Goal: Information Seeking & Learning: Learn about a topic

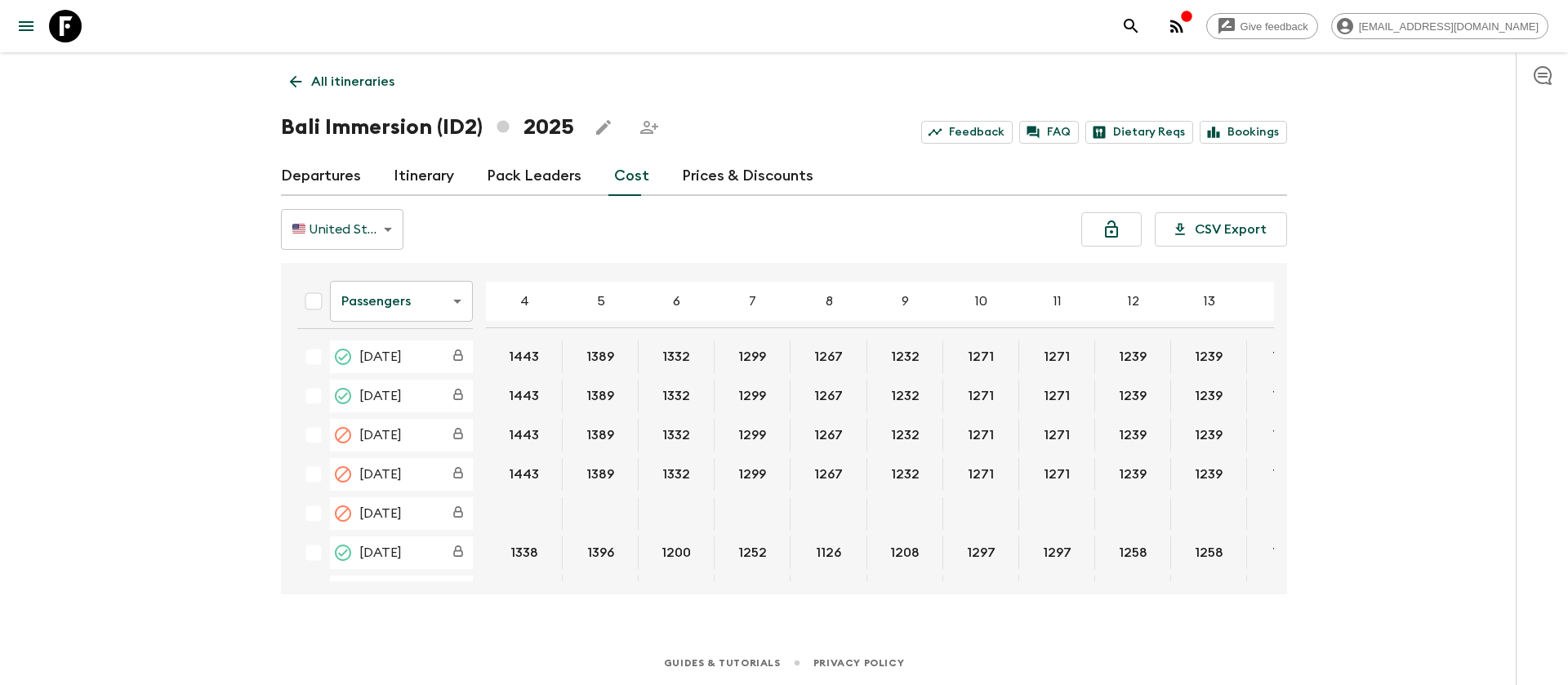
click at [72, 19] on icon at bounding box center [65, 26] width 33 height 33
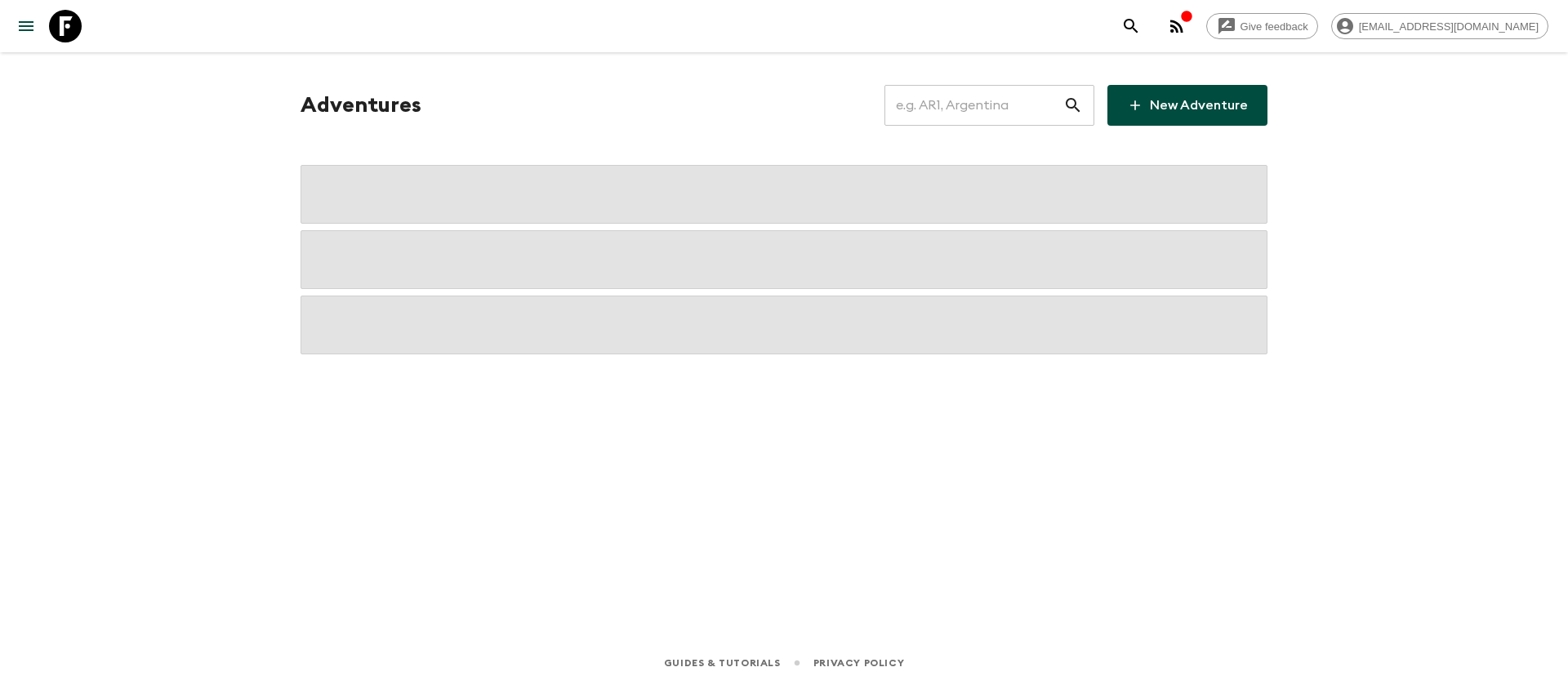
click at [979, 107] on input "text" at bounding box center [973, 104] width 179 height 45
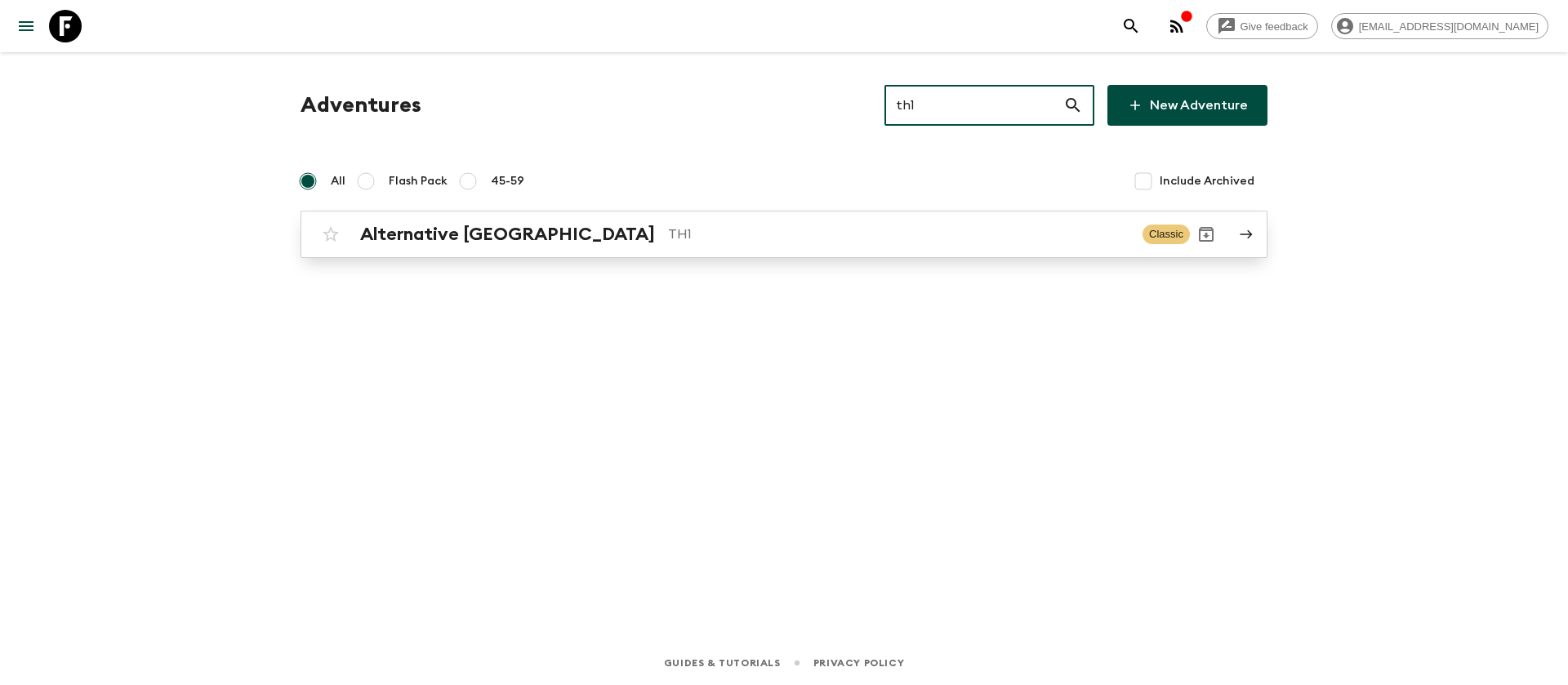
type input "th1"
click at [668, 228] on p "TH1" at bounding box center [898, 234] width 461 height 20
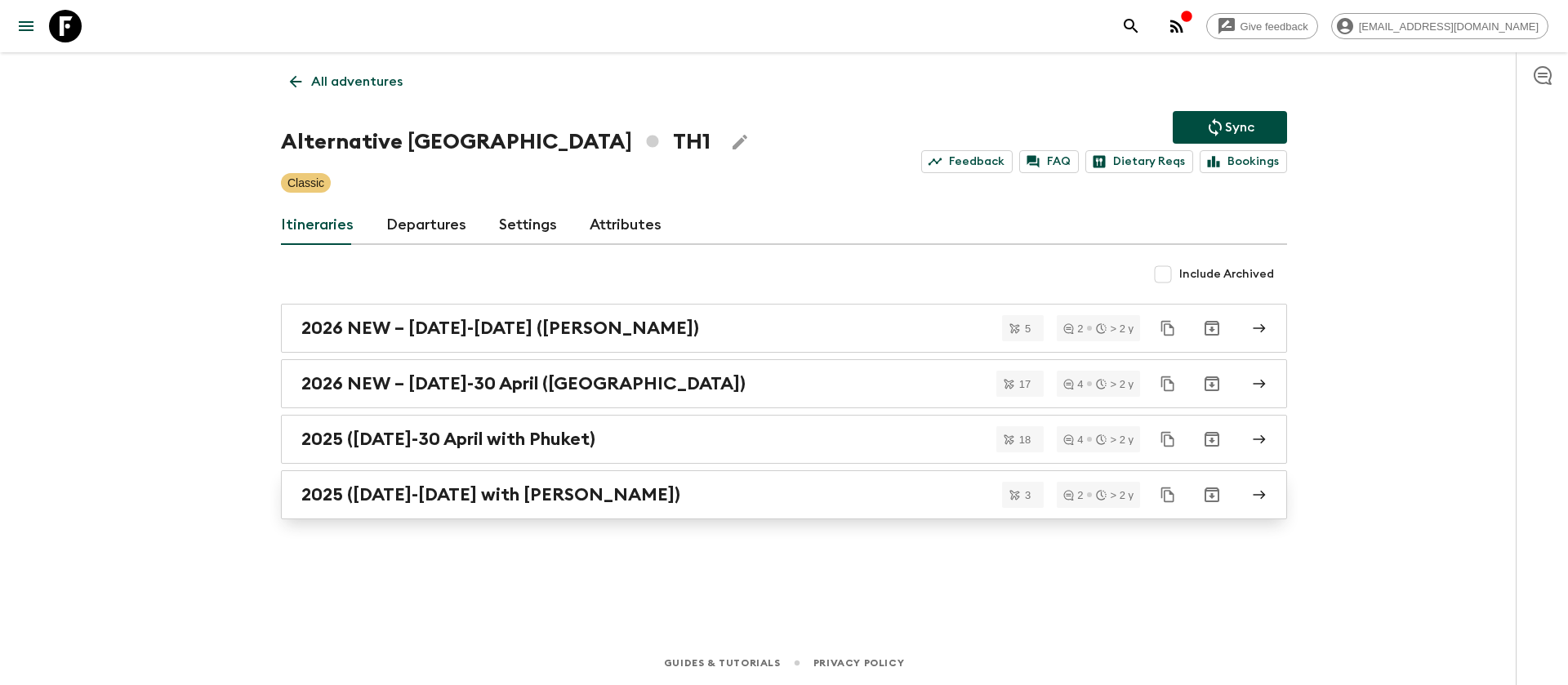
click at [505, 497] on h2 "2025 ([DATE]-[DATE] with [PERSON_NAME])" at bounding box center [490, 495] width 379 height 21
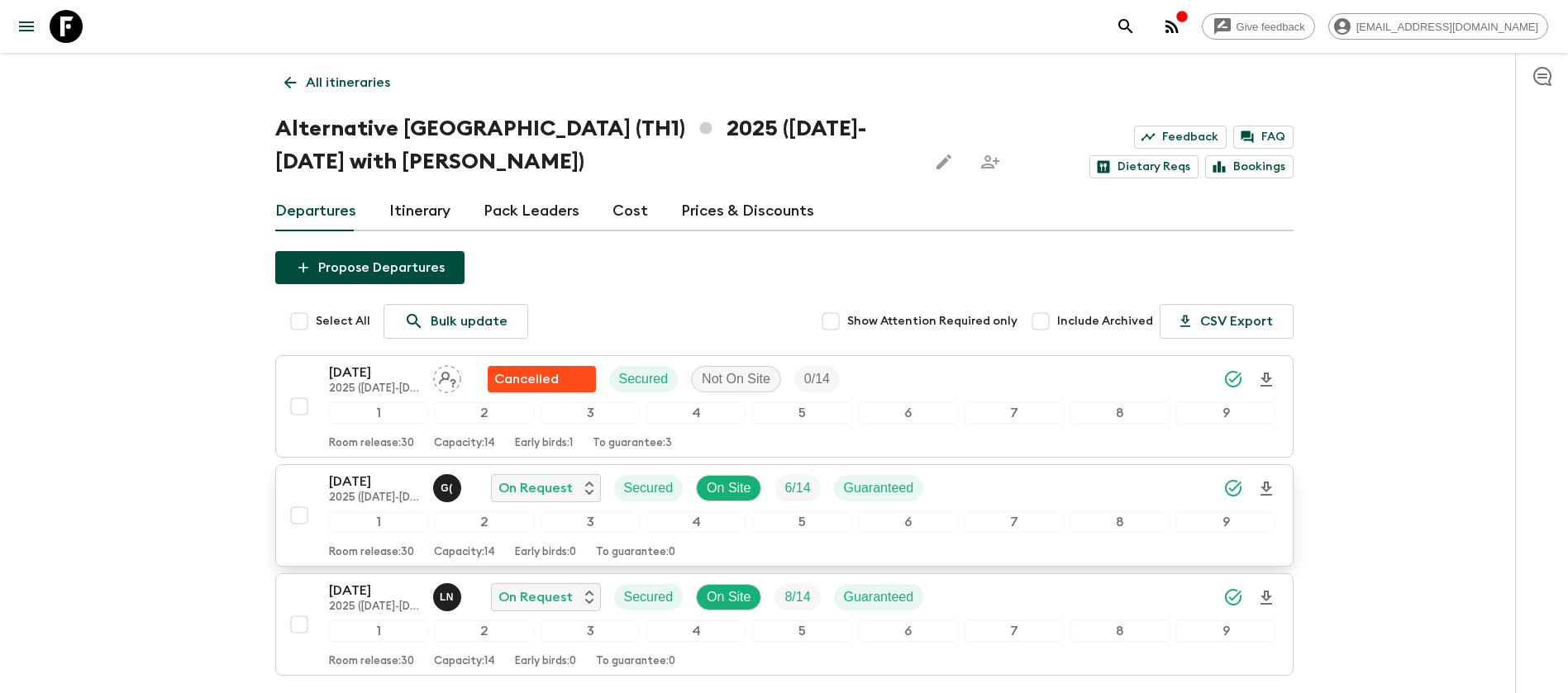
click at [382, 488] on p "[DATE]" at bounding box center [374, 482] width 91 height 20
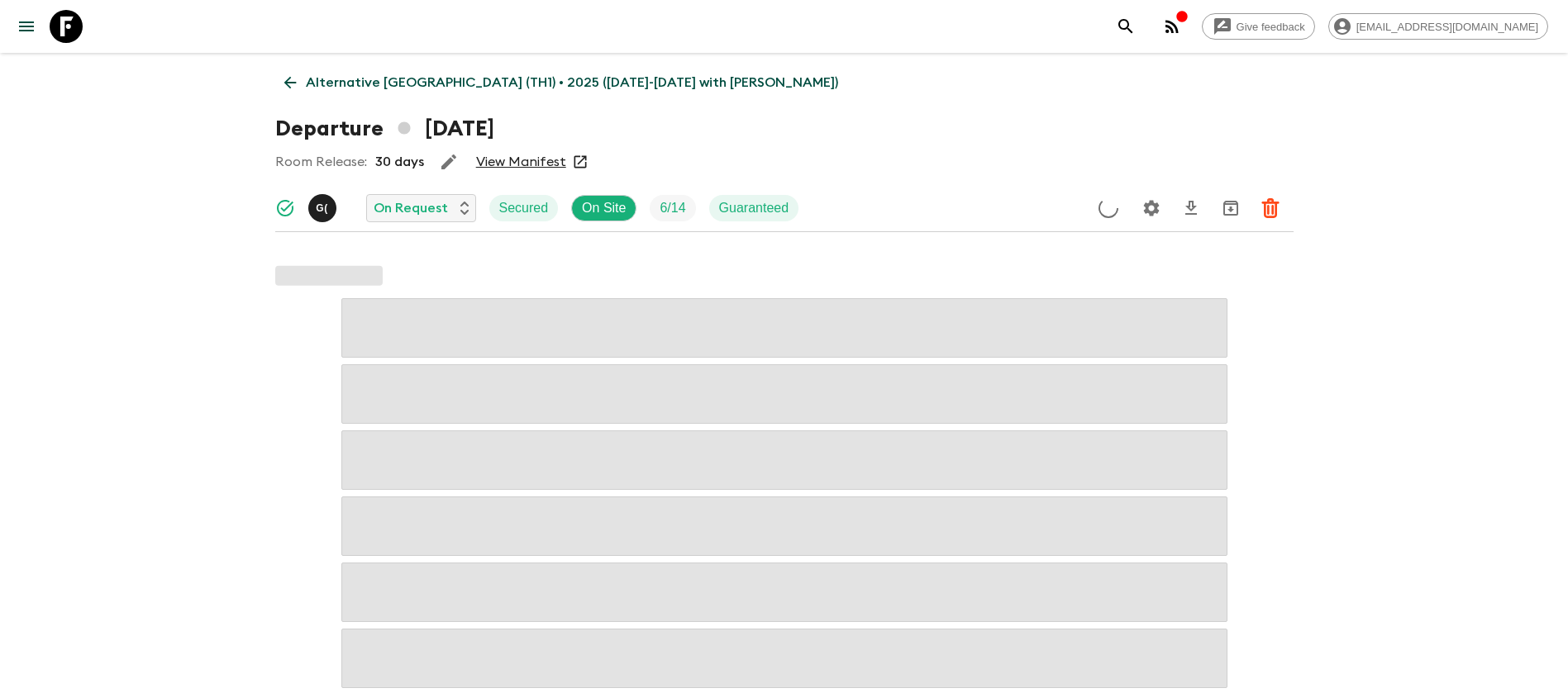
click at [530, 165] on link "View Manifest" at bounding box center [522, 161] width 90 height 16
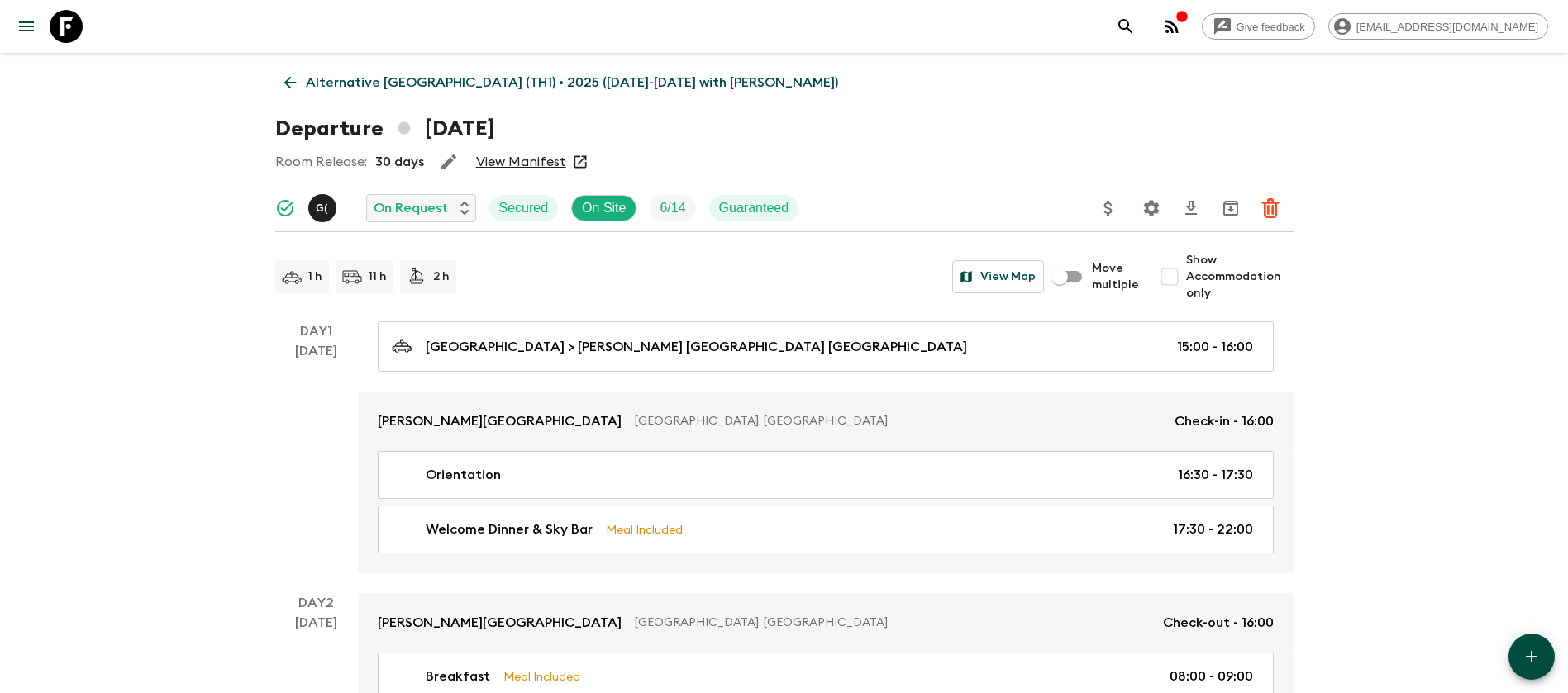
click at [302, 77] on link "Alternative [GEOGRAPHIC_DATA] (TH1) • 2025 ([DATE]-[DATE] with [PERSON_NAME])" at bounding box center [561, 82] width 572 height 33
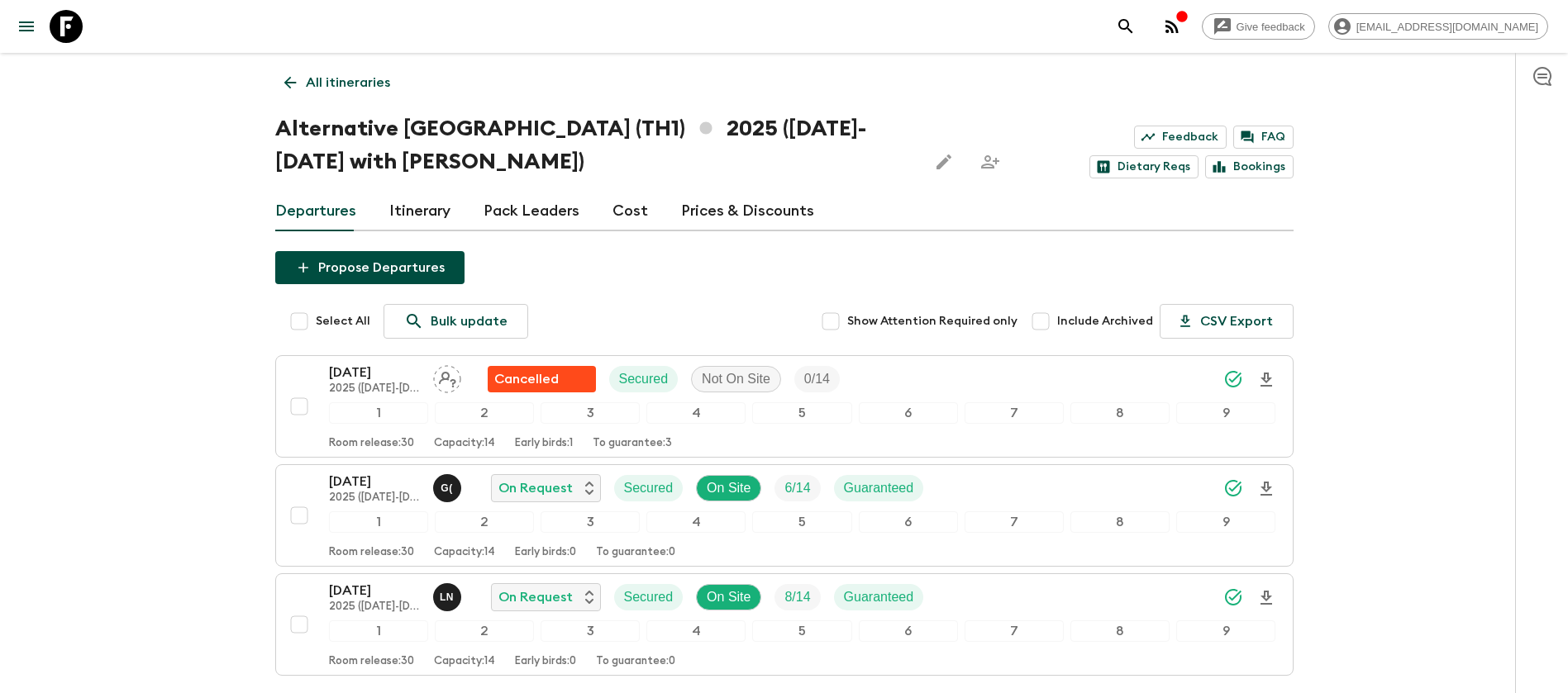
click at [632, 205] on link "Cost" at bounding box center [630, 211] width 36 height 40
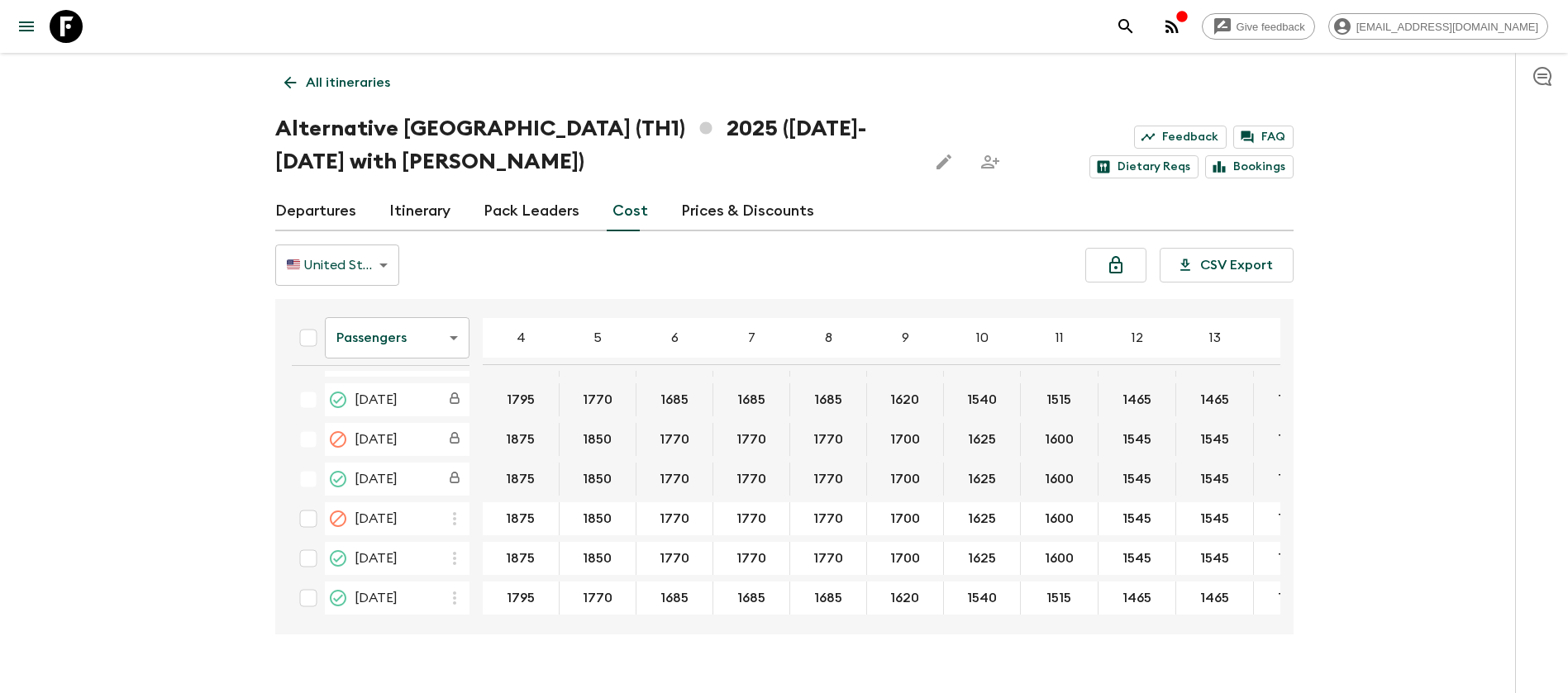
scroll to position [794, 0]
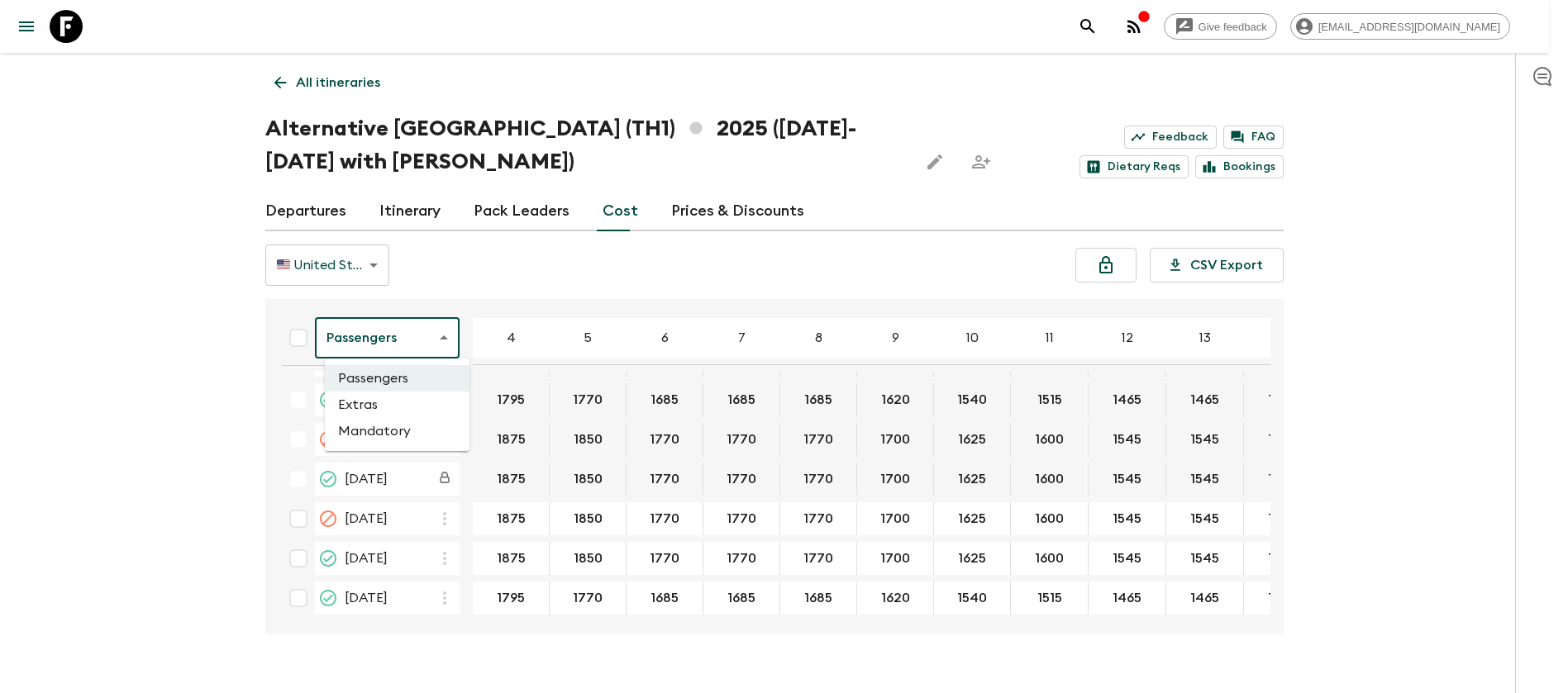
click at [446, 334] on body "Give feedback [EMAIL_ADDRESS][DOMAIN_NAME] All itineraries Alternative [GEOGRAP…" at bounding box center [784, 363] width 1568 height 726
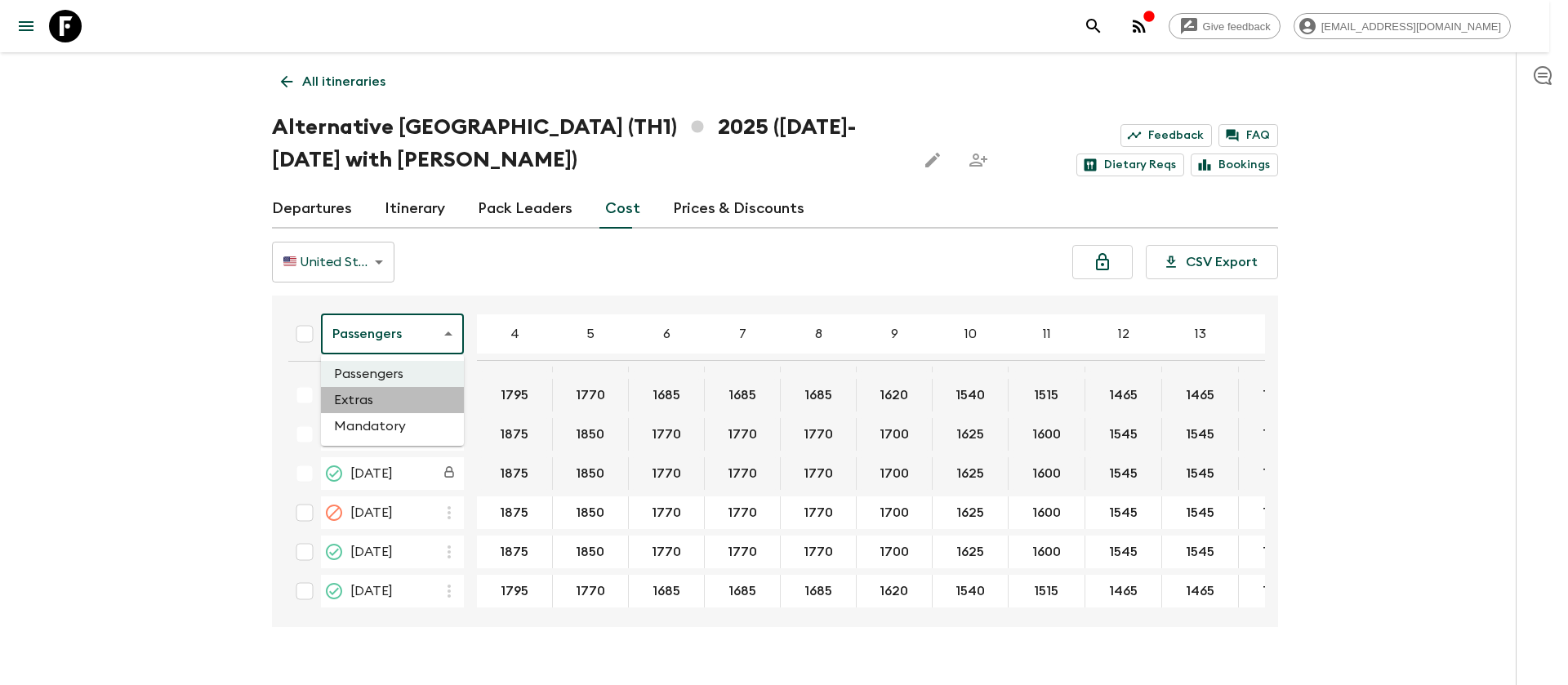
click at [412, 402] on li "Extras" at bounding box center [392, 400] width 143 height 27
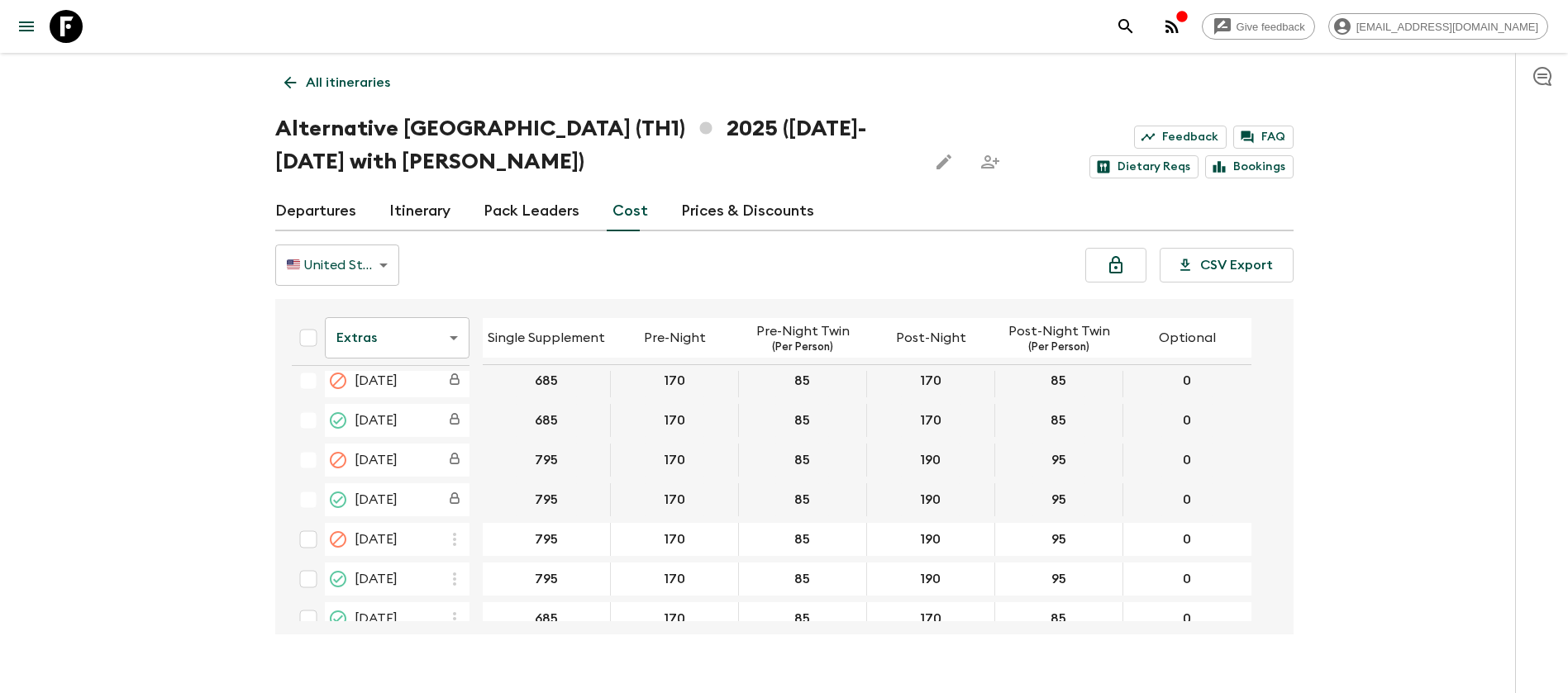
scroll to position [787, 0]
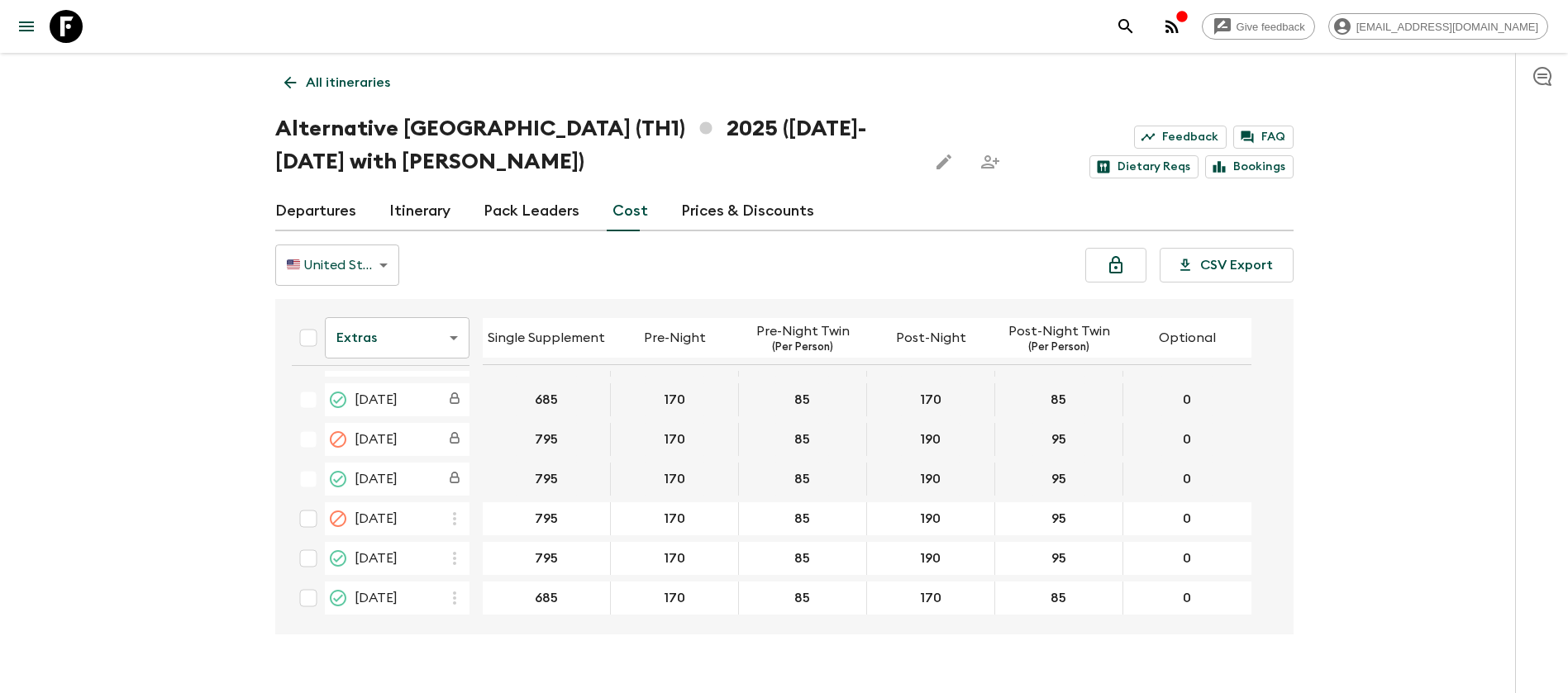
click at [62, 22] on icon at bounding box center [66, 26] width 33 height 33
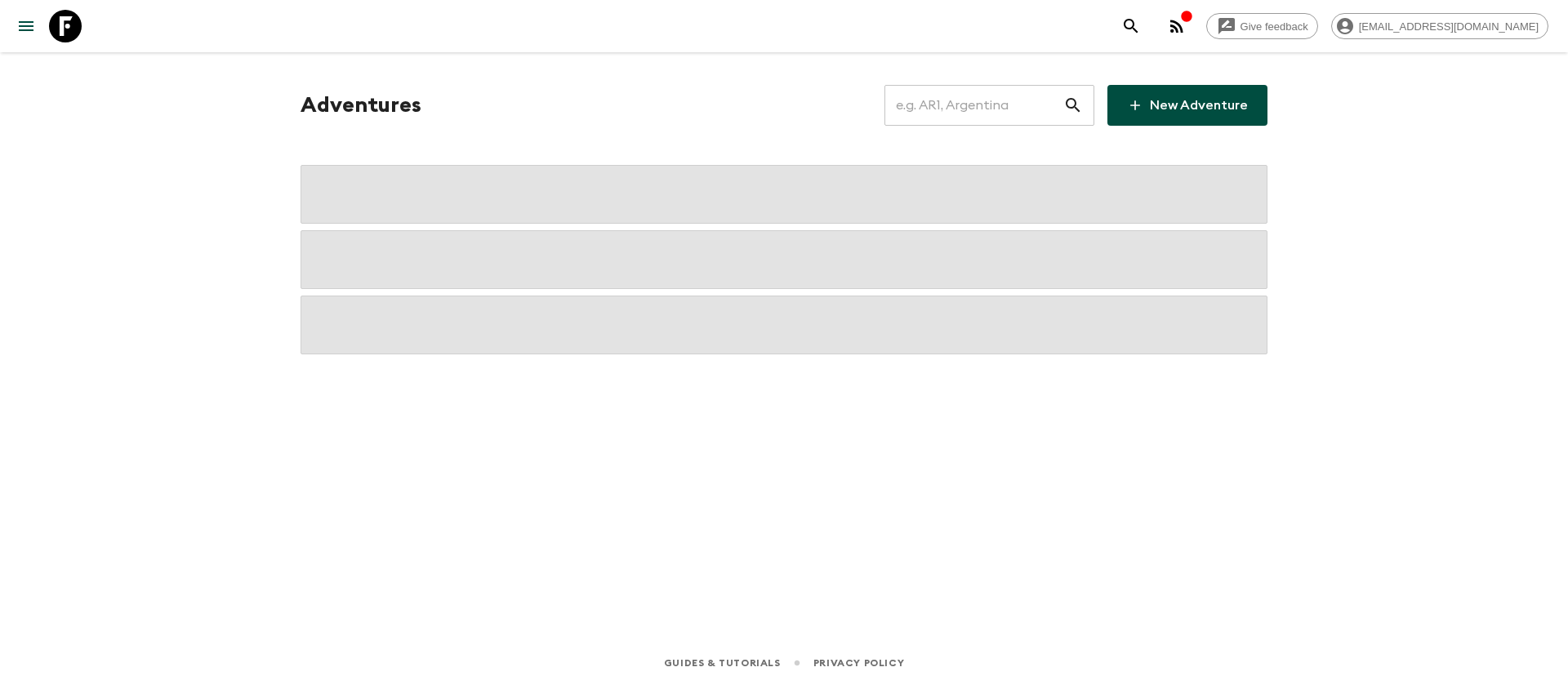
click at [941, 115] on input "text" at bounding box center [973, 104] width 179 height 45
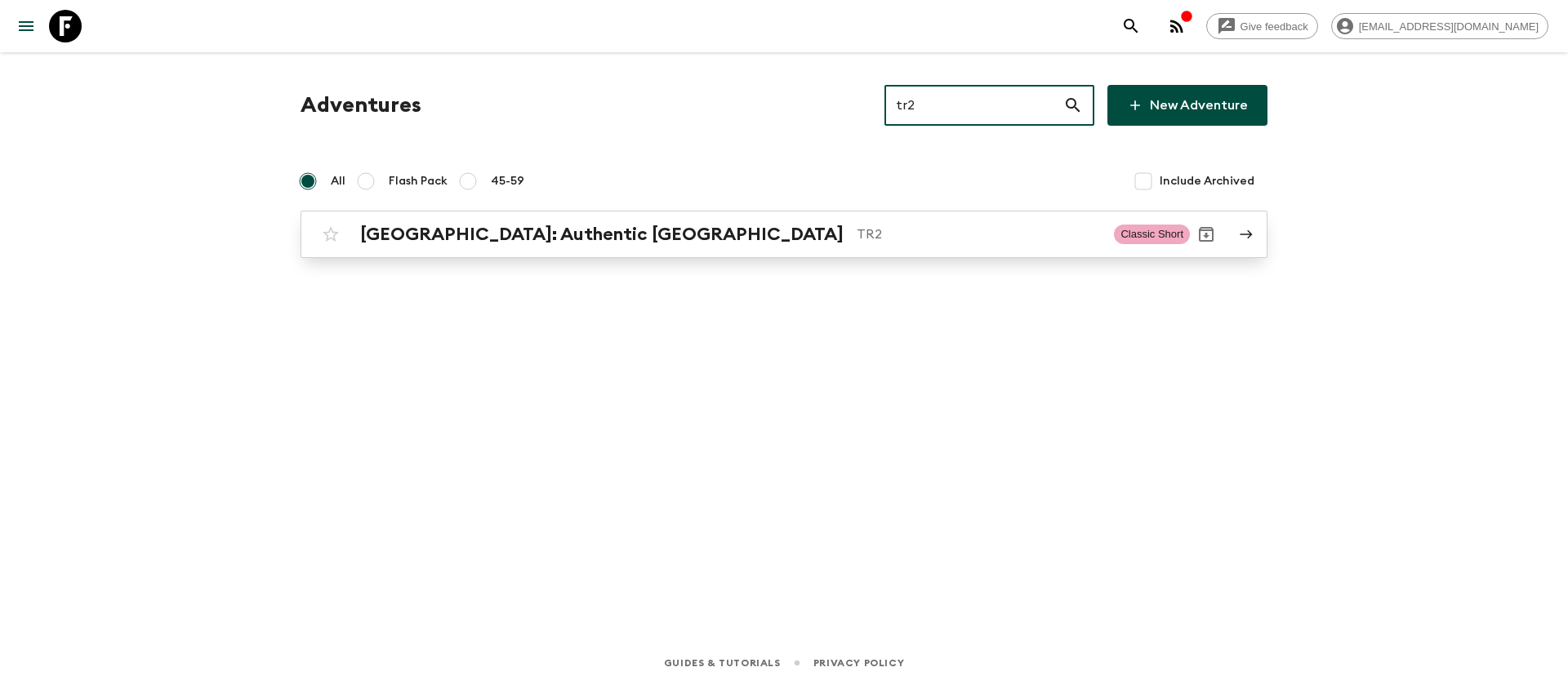
type input "tr2"
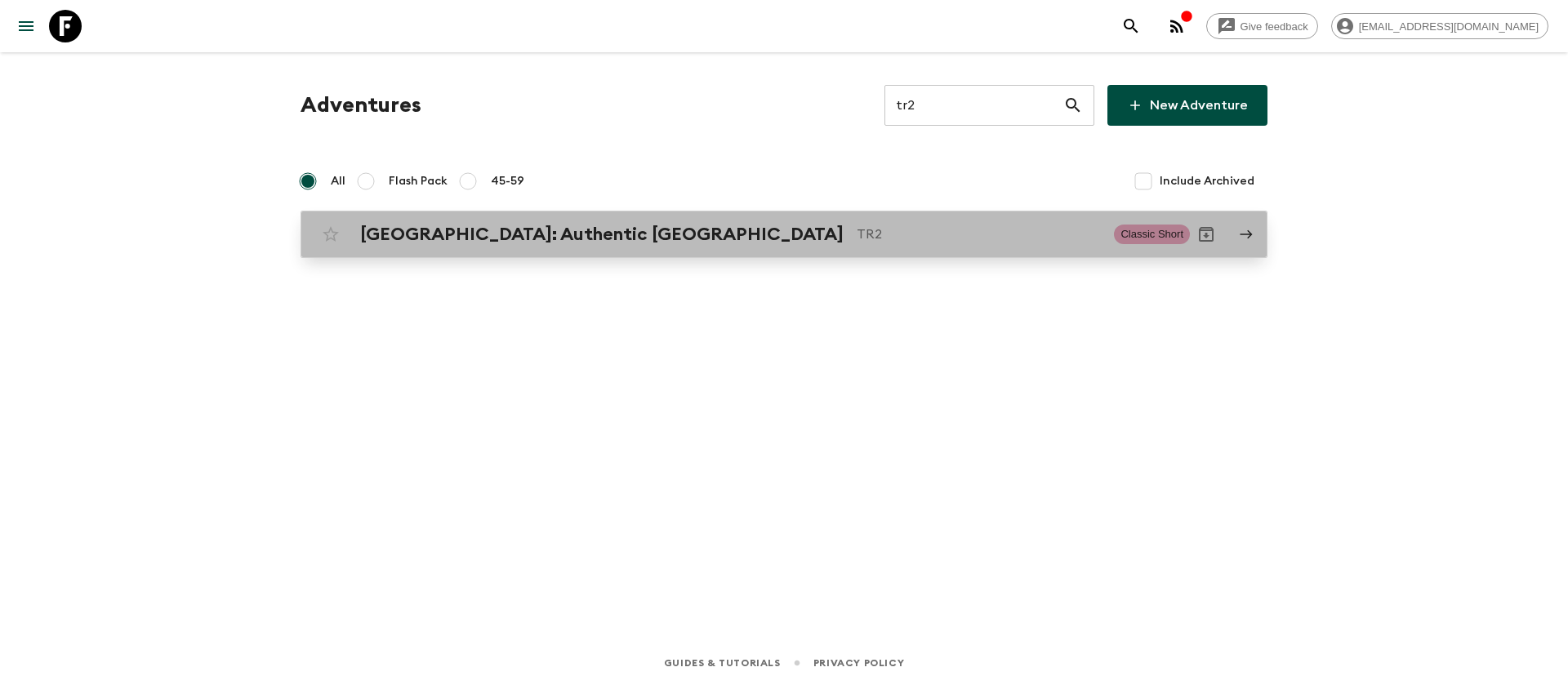
click at [601, 225] on div "[GEOGRAPHIC_DATA]: Authentic [GEOGRAPHIC_DATA] TR2" at bounding box center [730, 234] width 740 height 21
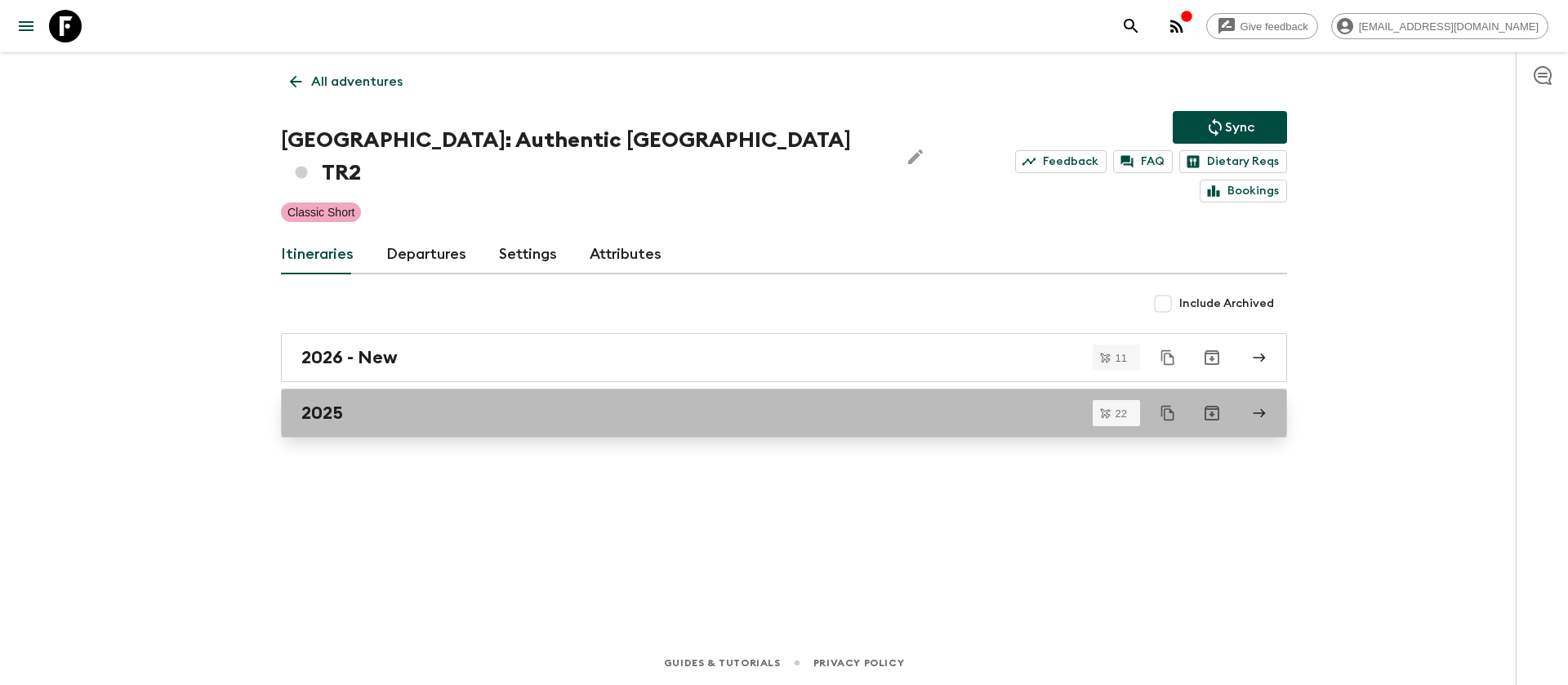
click at [324, 402] on h2 "2025" at bounding box center [322, 413] width 42 height 21
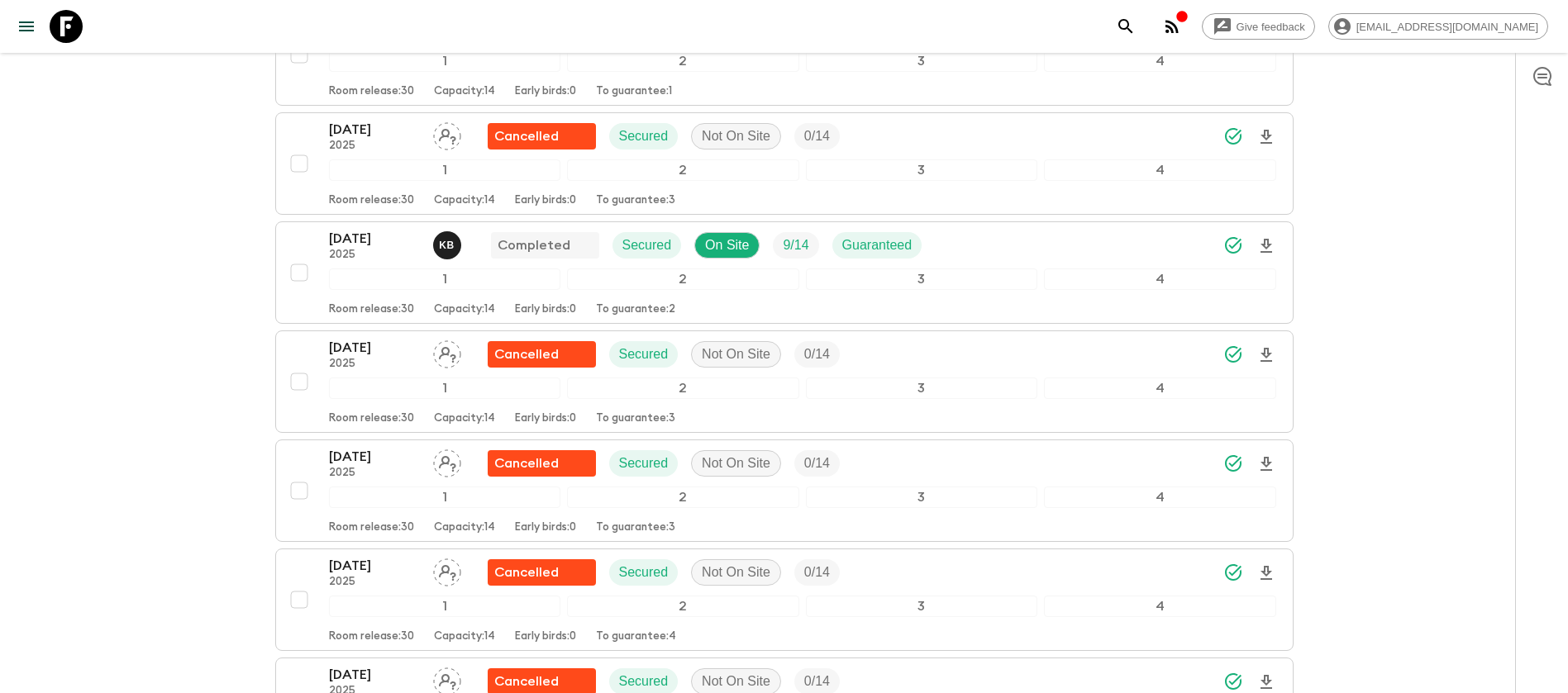
scroll to position [1363, 0]
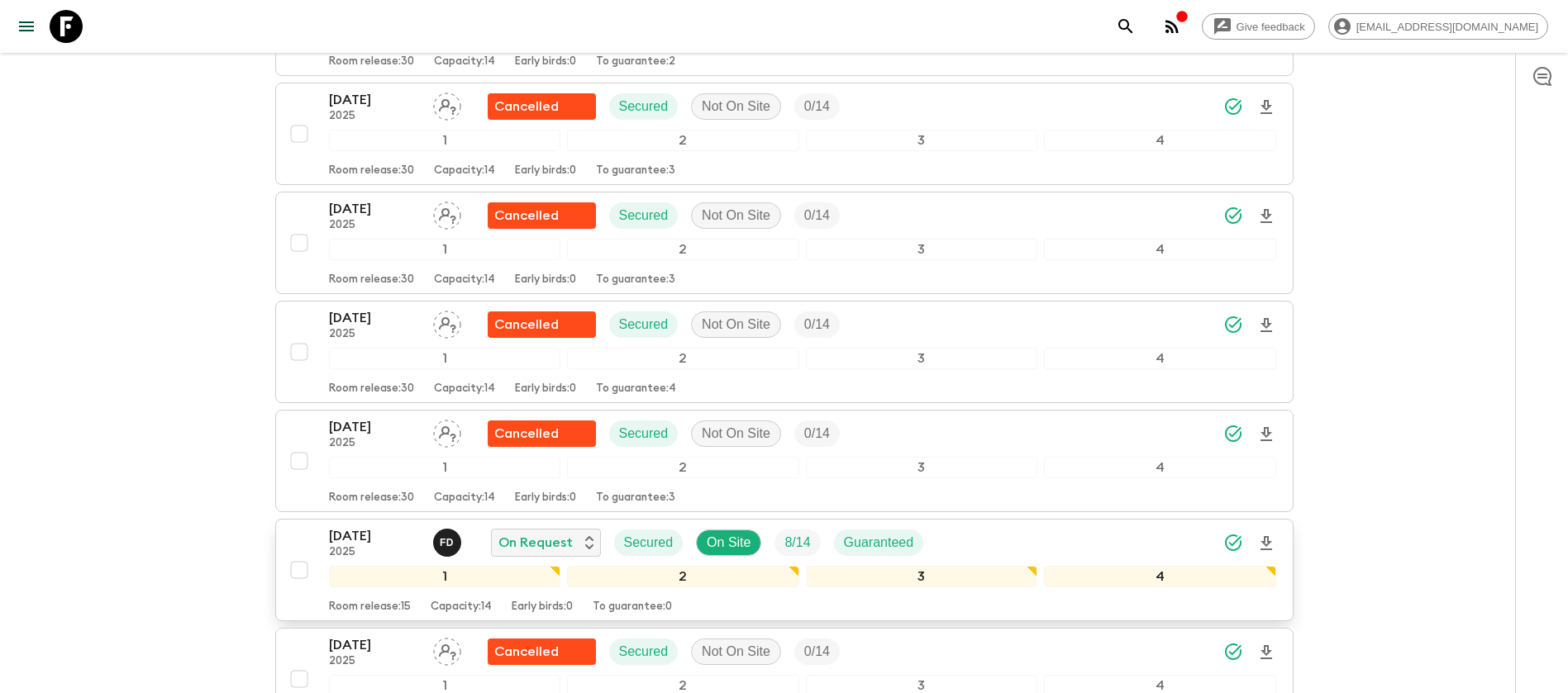
click at [379, 527] on p "[DATE]" at bounding box center [374, 536] width 91 height 20
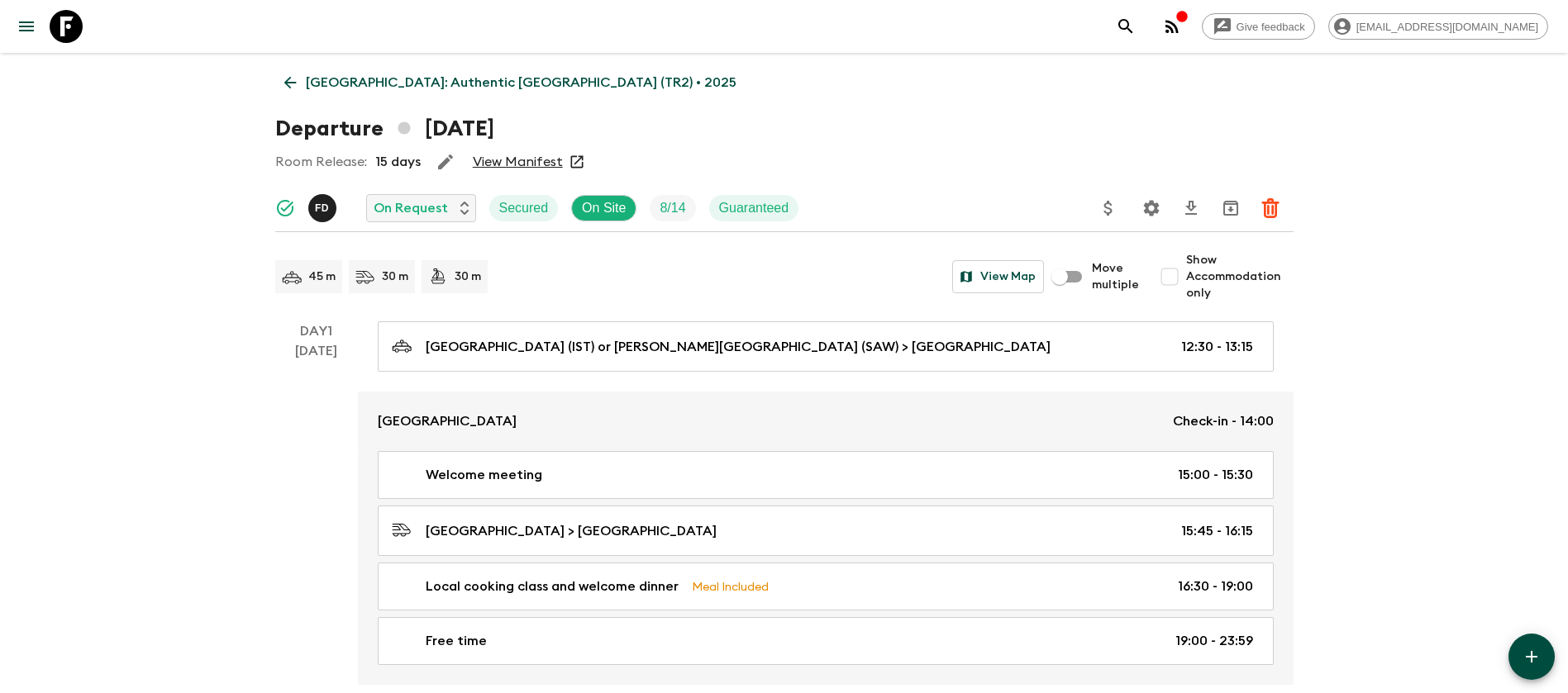
click at [517, 162] on link "View Manifest" at bounding box center [518, 161] width 90 height 16
click at [289, 74] on icon at bounding box center [289, 82] width 18 height 18
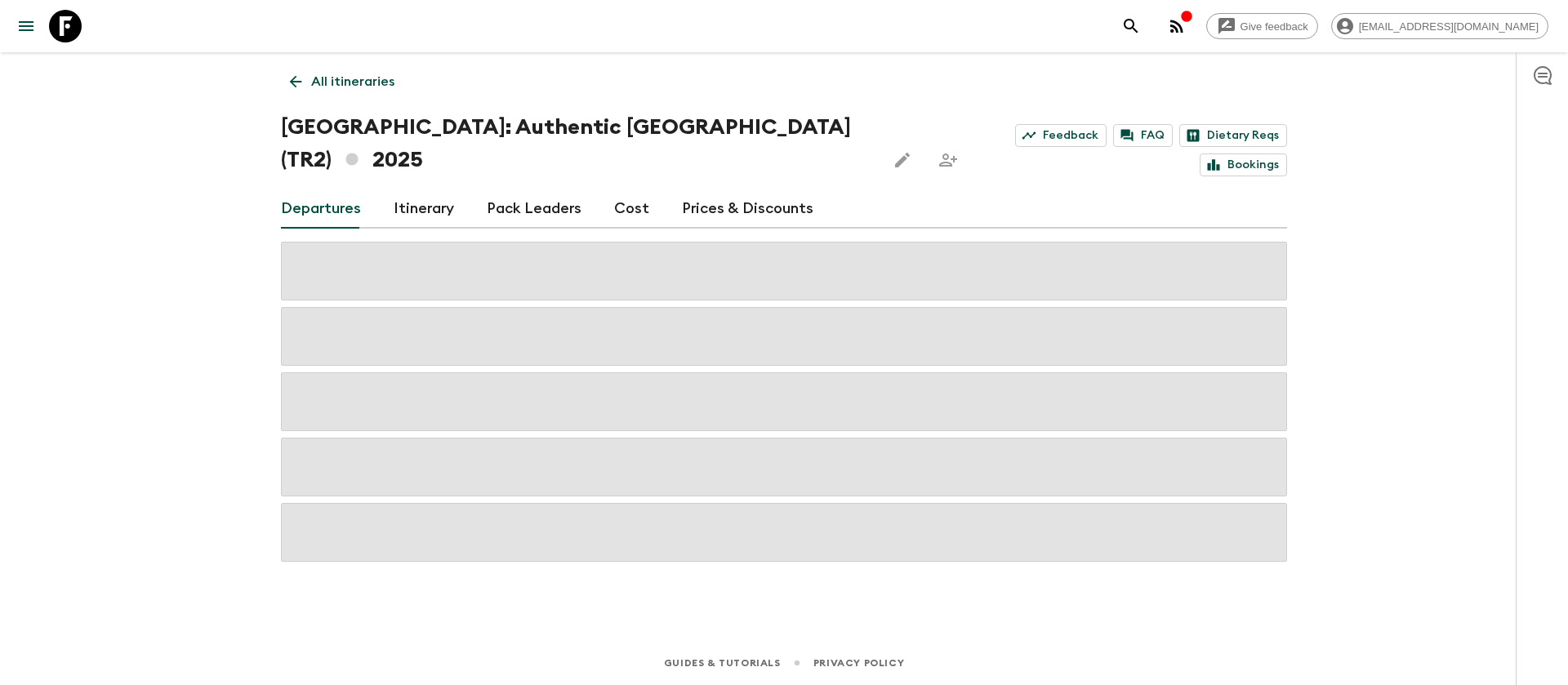
click at [614, 189] on link "Cost" at bounding box center [631, 209] width 35 height 39
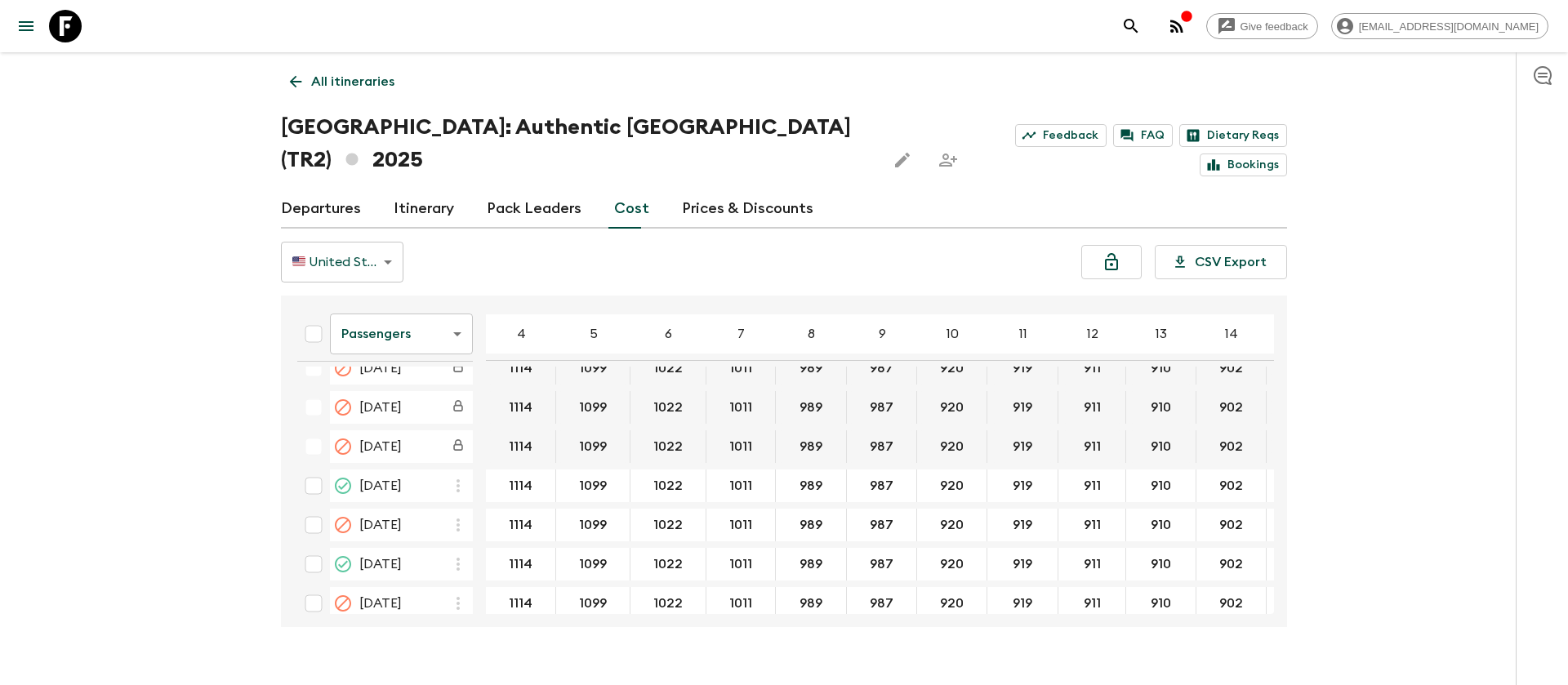
scroll to position [490, 0]
click at [435, 303] on body "Give feedback [EMAIL_ADDRESS][DOMAIN_NAME] All itineraries [GEOGRAPHIC_DATA]: A…" at bounding box center [784, 359] width 1568 height 718
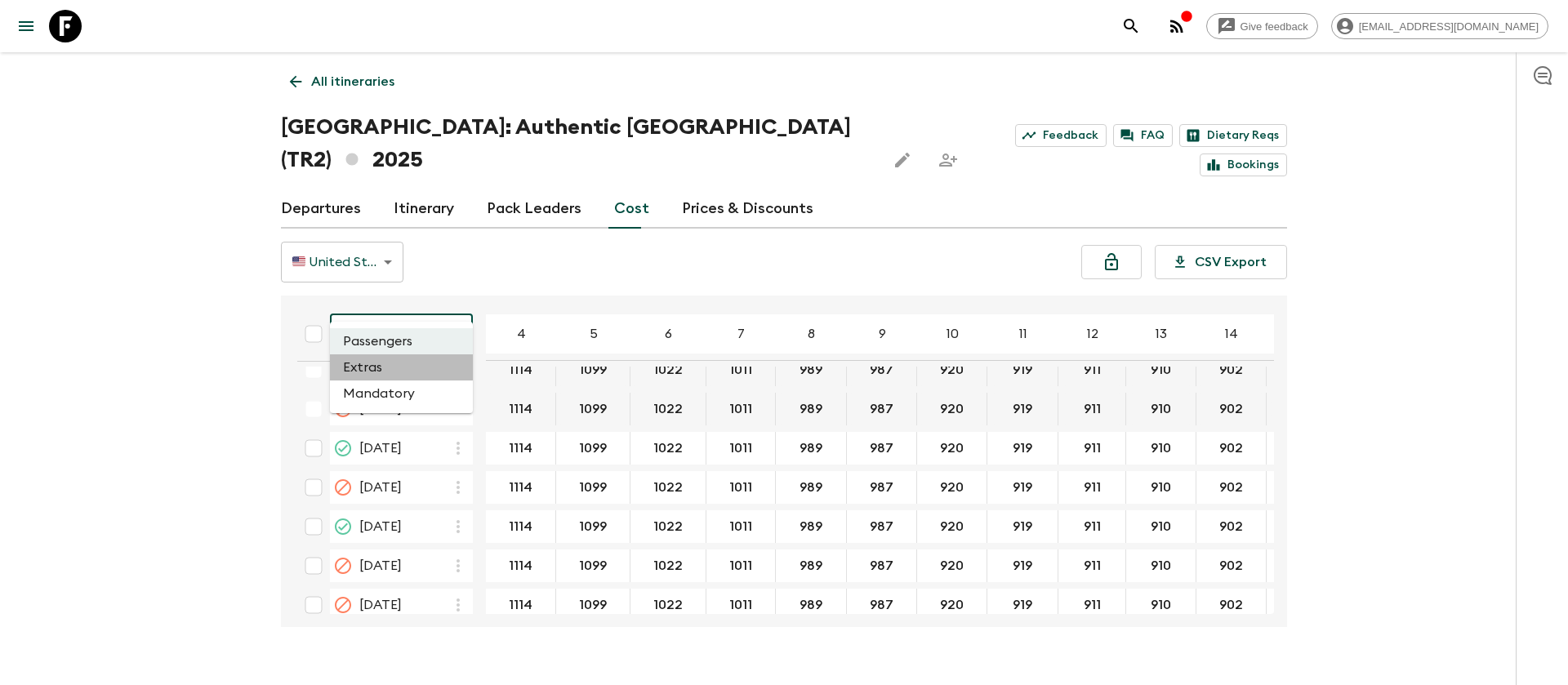
click at [412, 360] on li "Extras" at bounding box center [401, 367] width 143 height 27
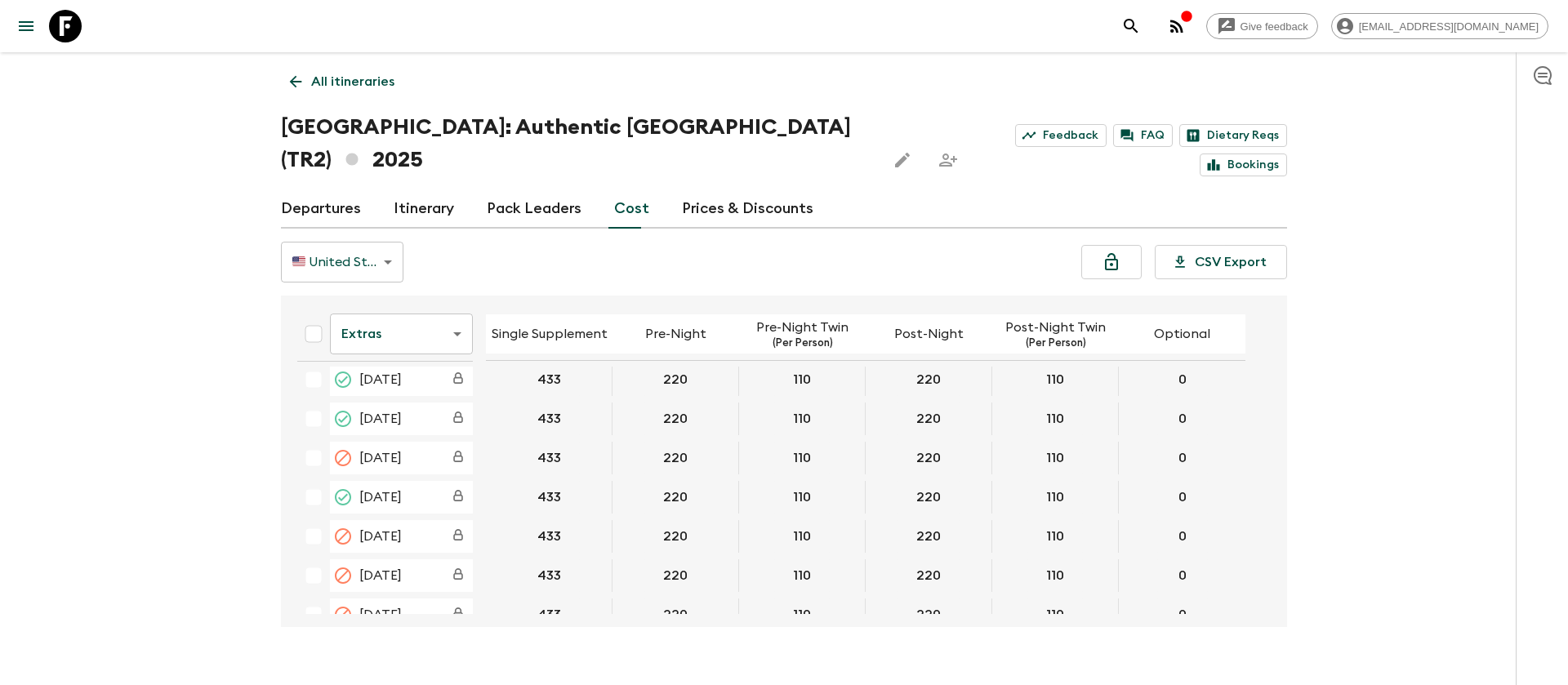
scroll to position [367, 0]
click at [68, 32] on icon at bounding box center [65, 26] width 33 height 33
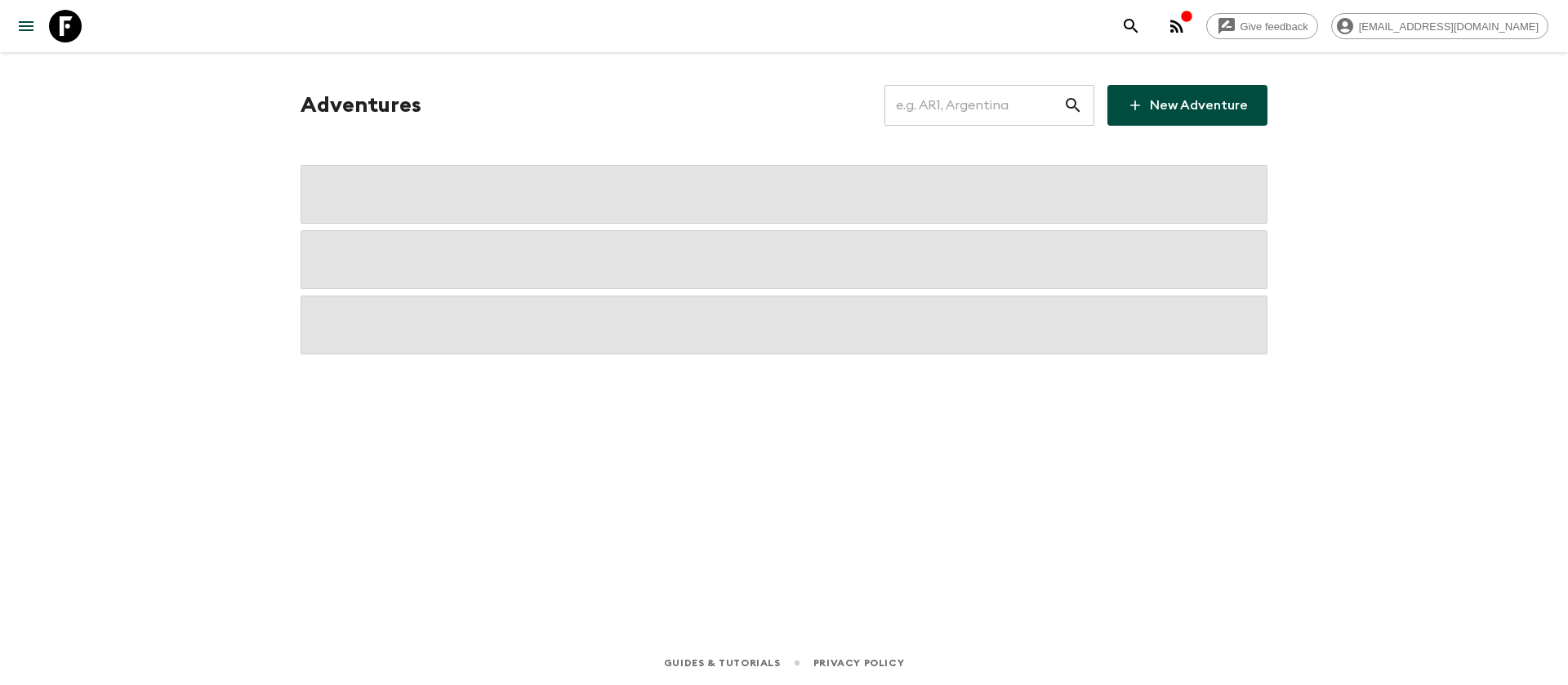
click at [947, 112] on input "text" at bounding box center [973, 104] width 179 height 45
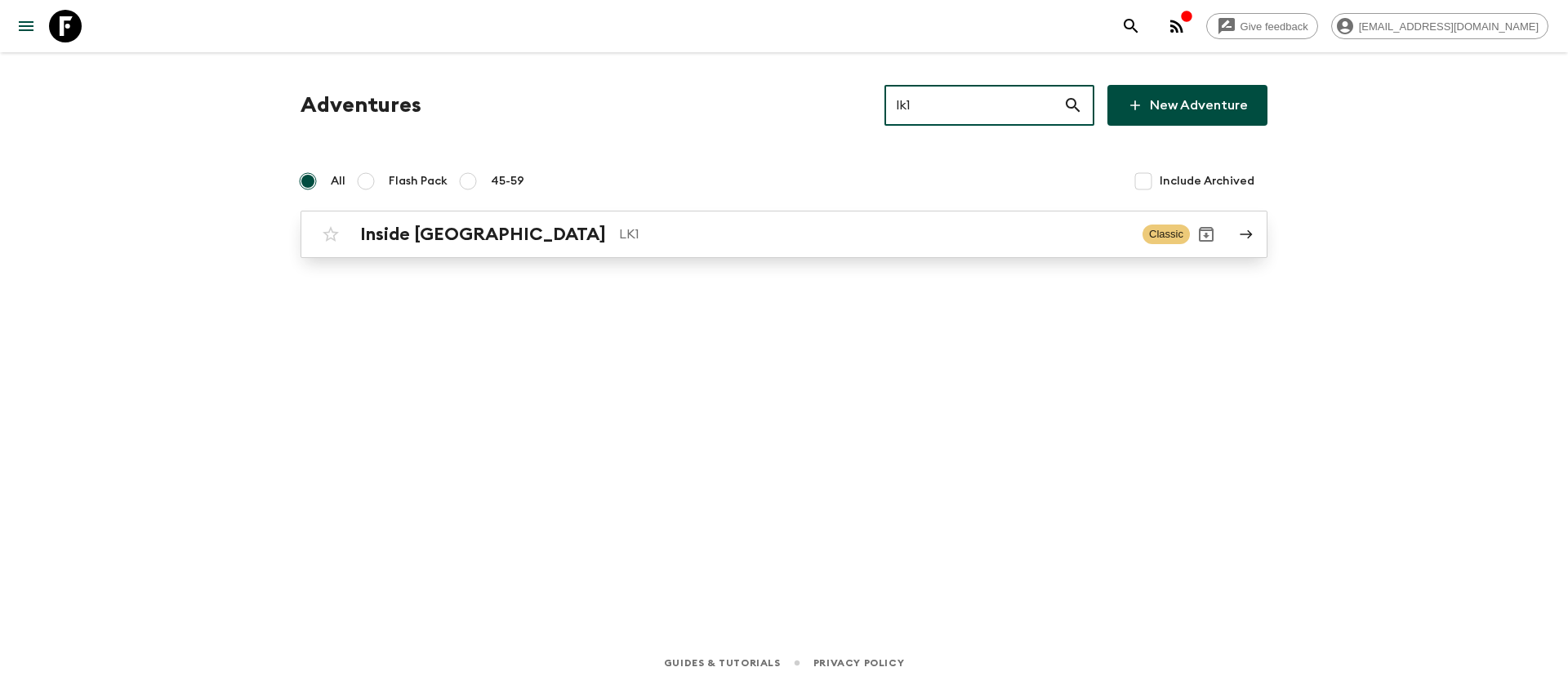
type input "lk1"
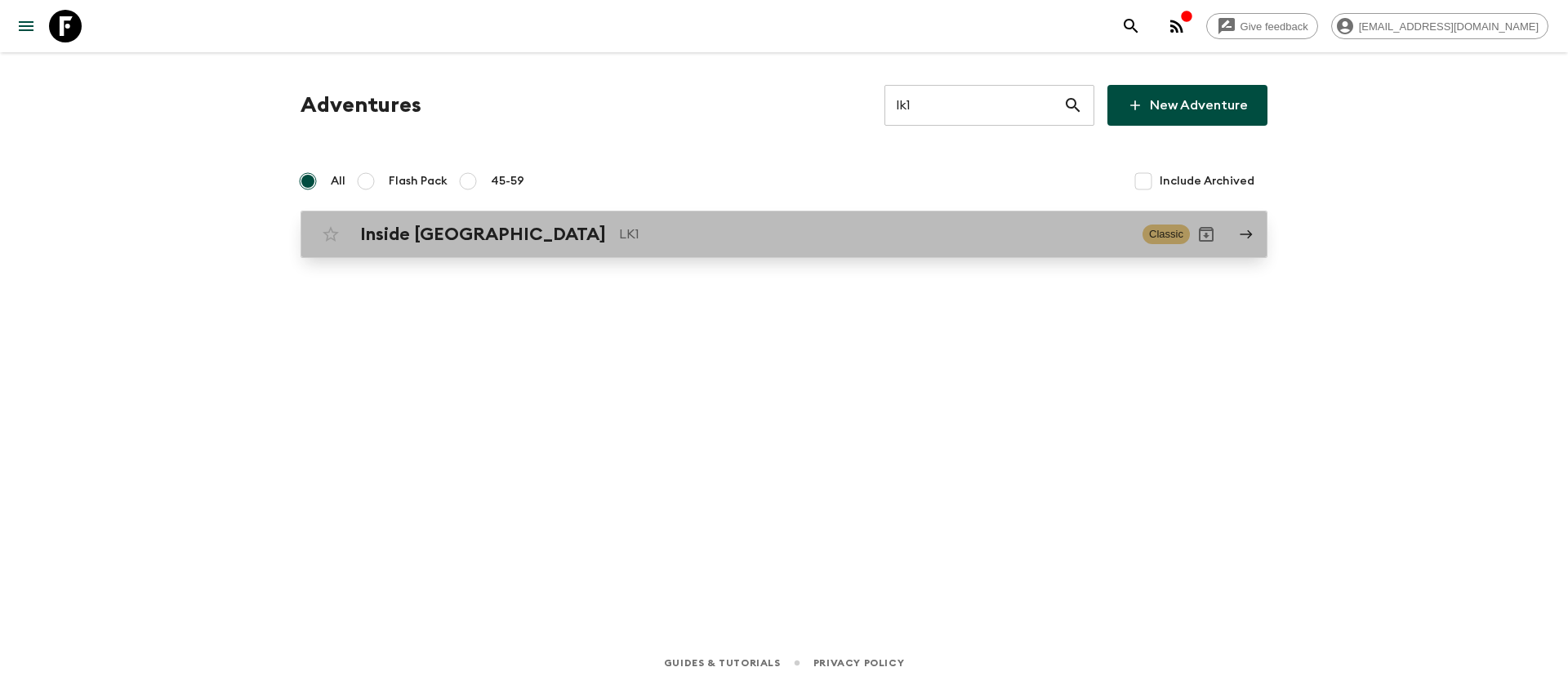
click at [466, 237] on h2 "Inside [GEOGRAPHIC_DATA]" at bounding box center [483, 234] width 246 height 21
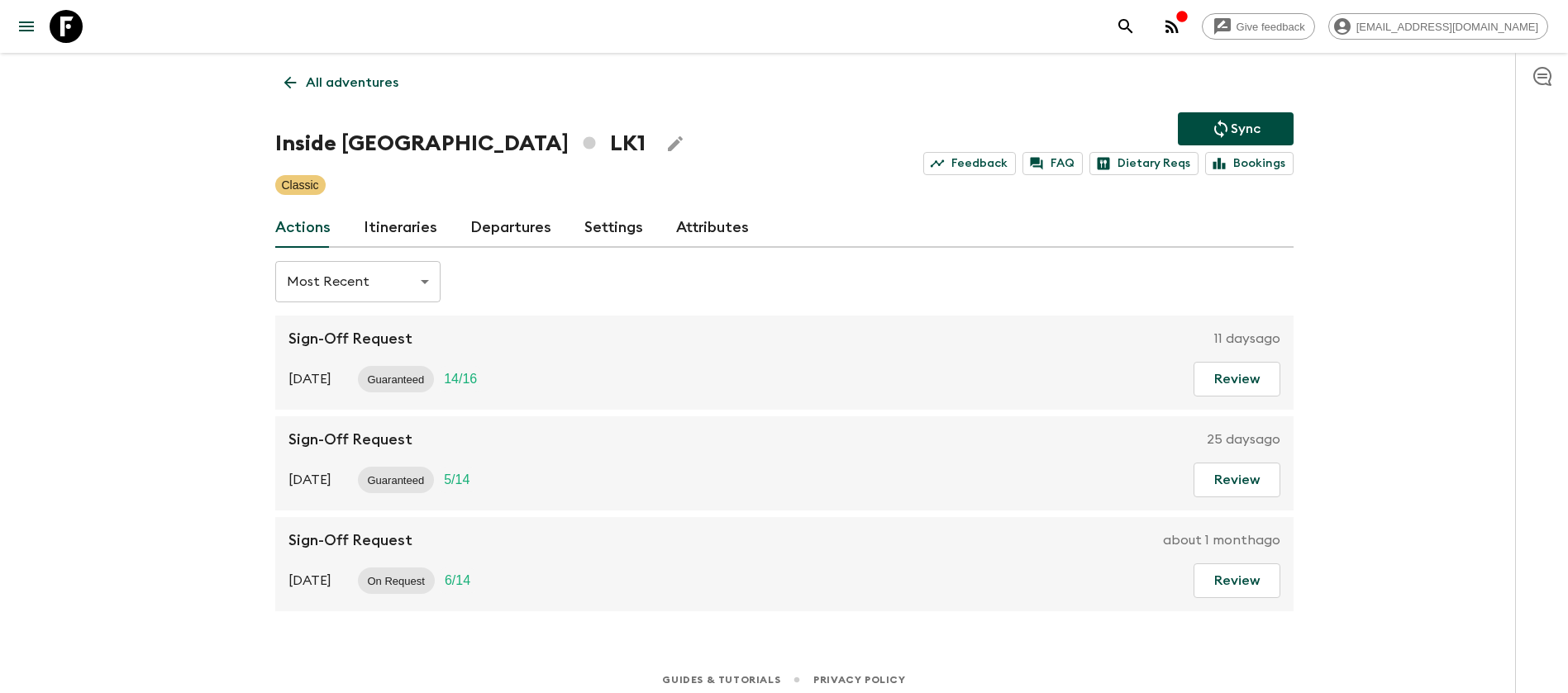
click at [411, 229] on link "Itineraries" at bounding box center [400, 228] width 74 height 40
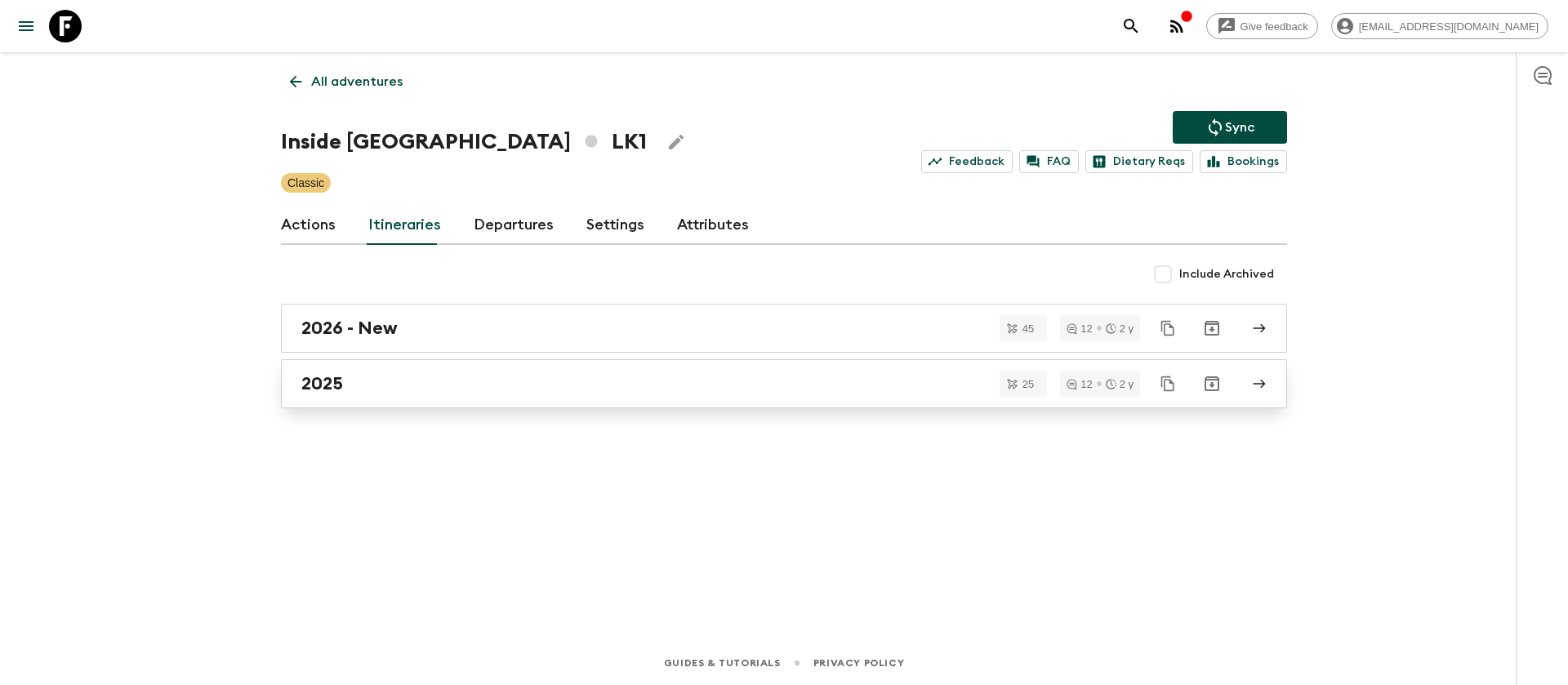
click at [313, 368] on link "2025" at bounding box center [783, 384] width 1006 height 49
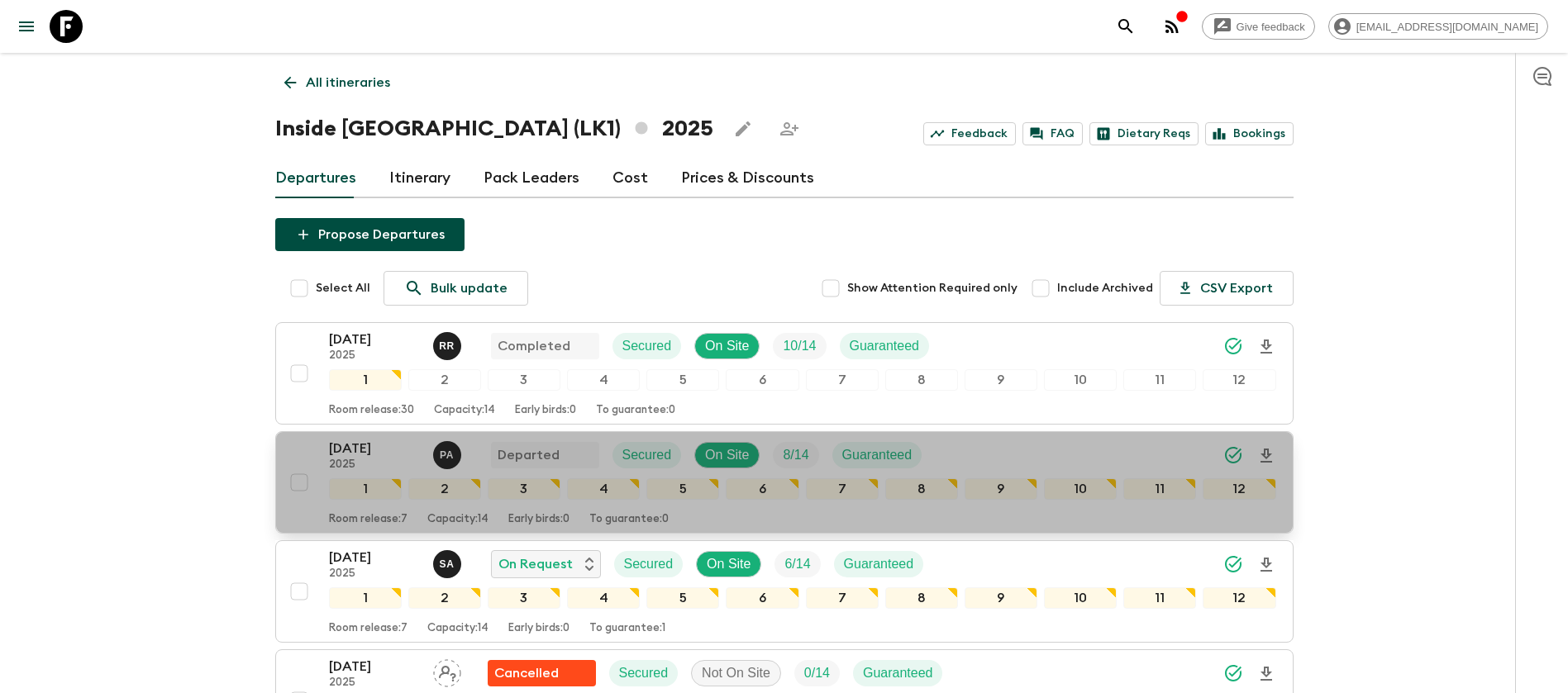
click at [385, 448] on p "[DATE]" at bounding box center [374, 449] width 91 height 20
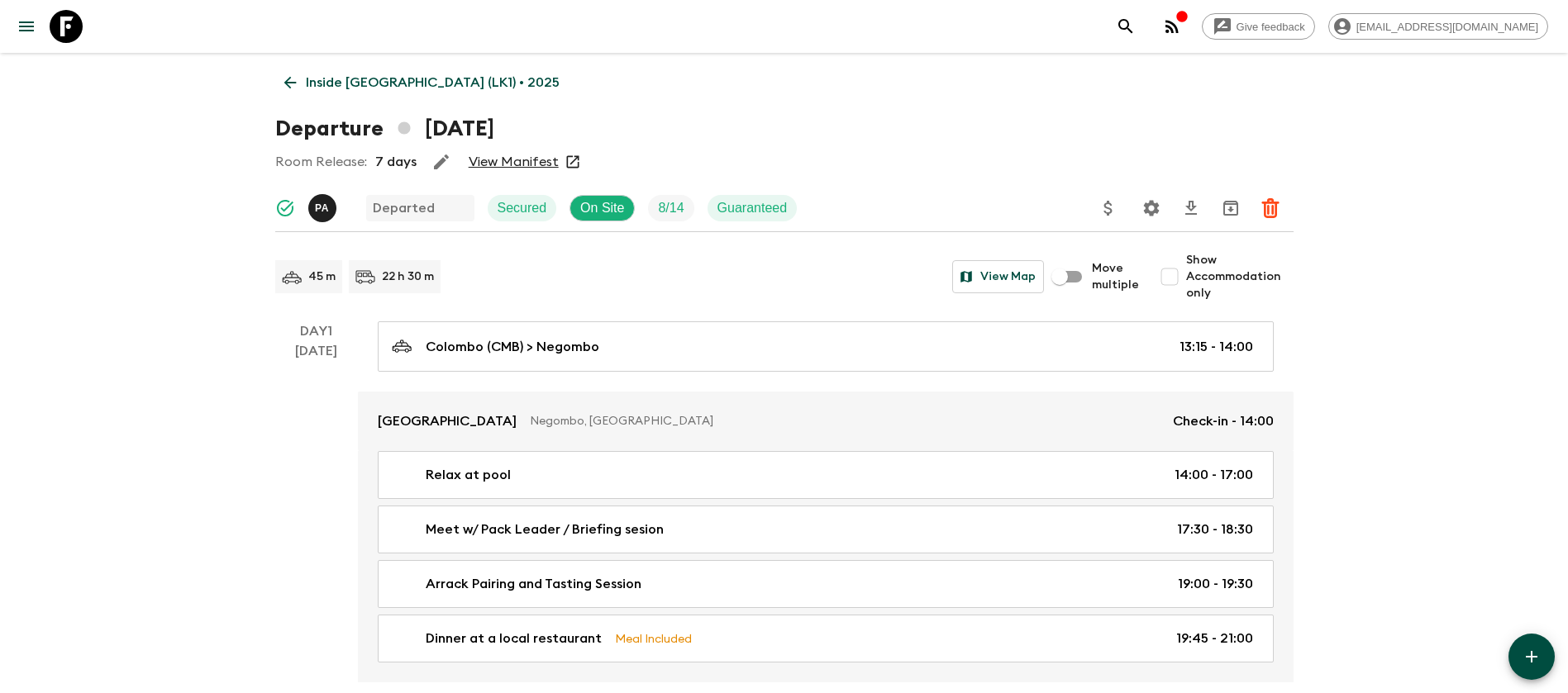
click at [544, 153] on link "View Manifest" at bounding box center [514, 161] width 90 height 16
click at [291, 71] on link "Inside [GEOGRAPHIC_DATA] (LK1) • 2025" at bounding box center [422, 82] width 294 height 33
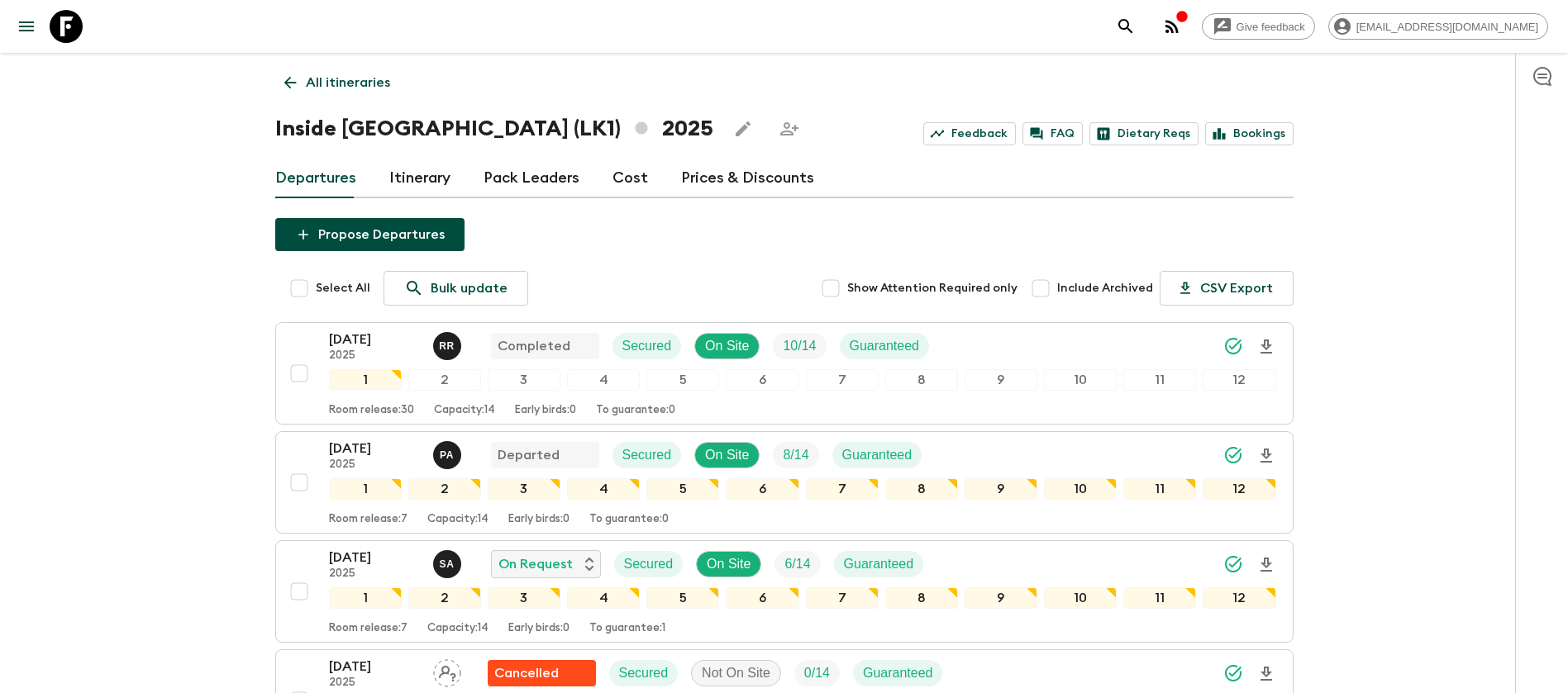
click at [619, 177] on link "Cost" at bounding box center [630, 178] width 36 height 40
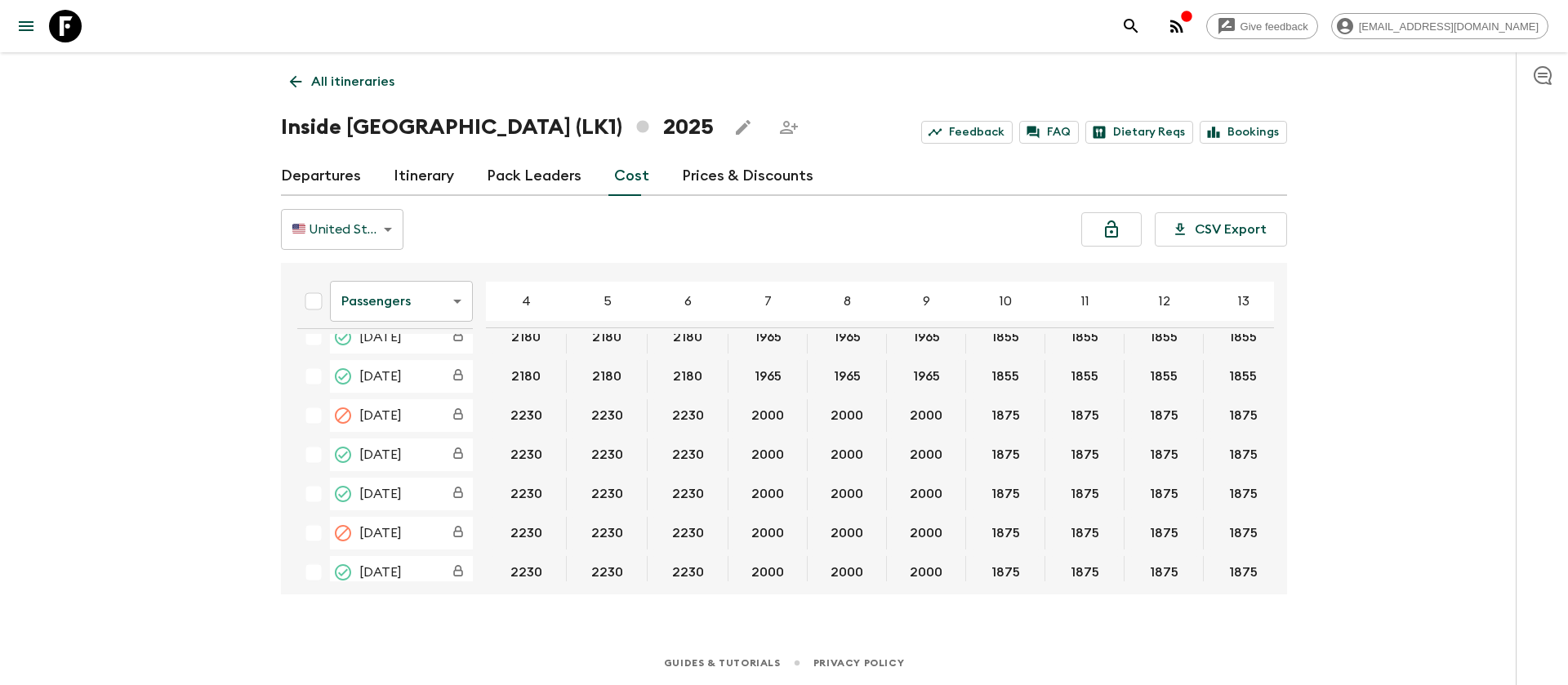
scroll to position [613, 0]
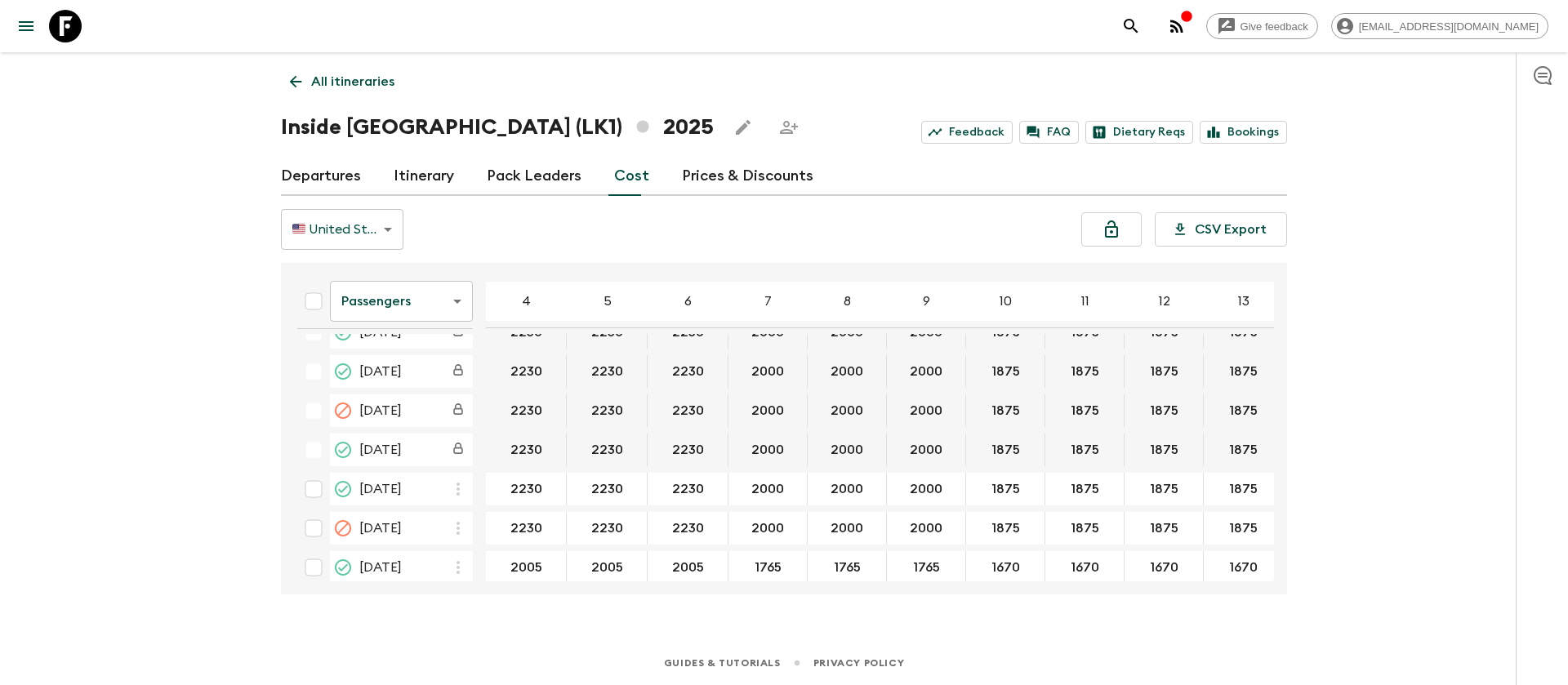
click at [446, 313] on body "Give feedback [EMAIL_ADDRESS][DOMAIN_NAME] All itineraries Inside [GEOGRAPHIC_D…" at bounding box center [784, 342] width 1568 height 685
click at [405, 369] on li "Extras" at bounding box center [401, 367] width 143 height 27
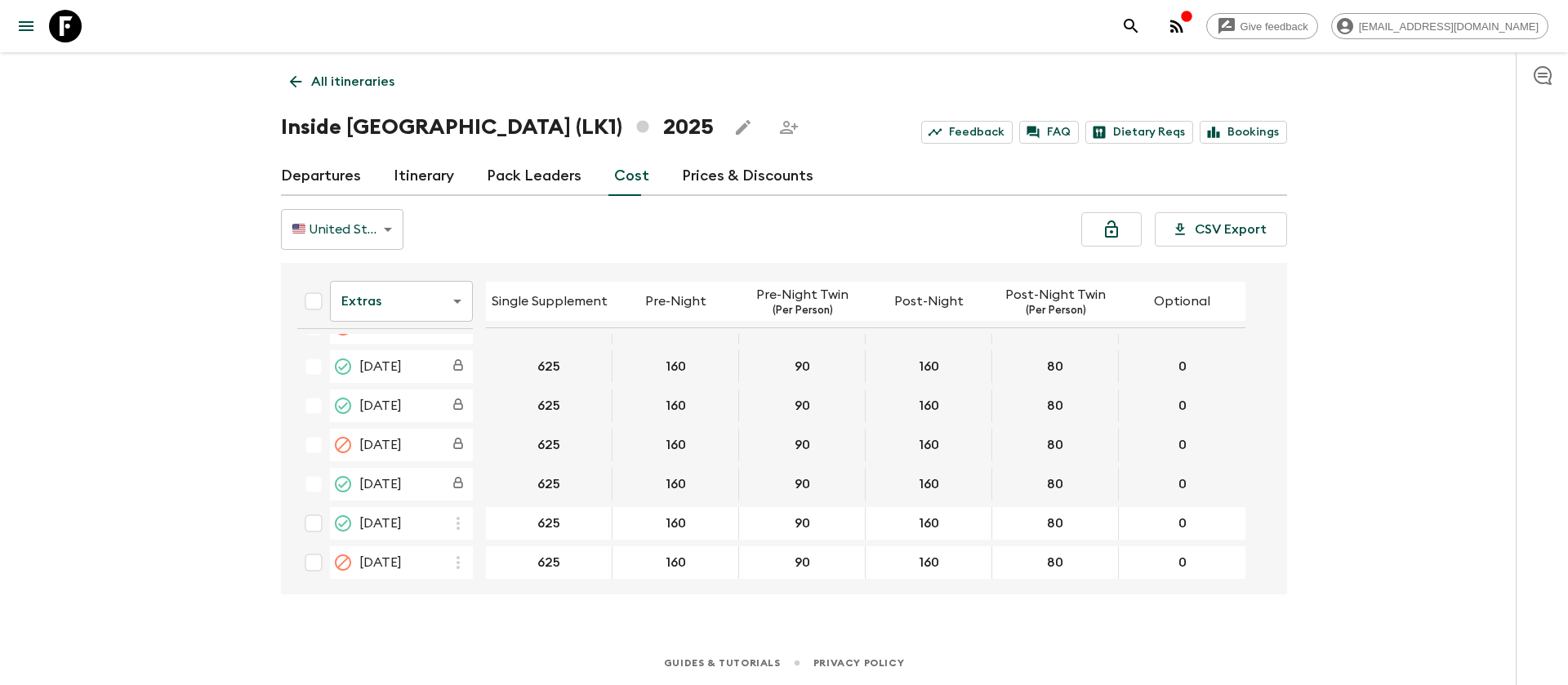
scroll to position [613, 0]
click at [419, 169] on link "Itinerary" at bounding box center [424, 176] width 61 height 39
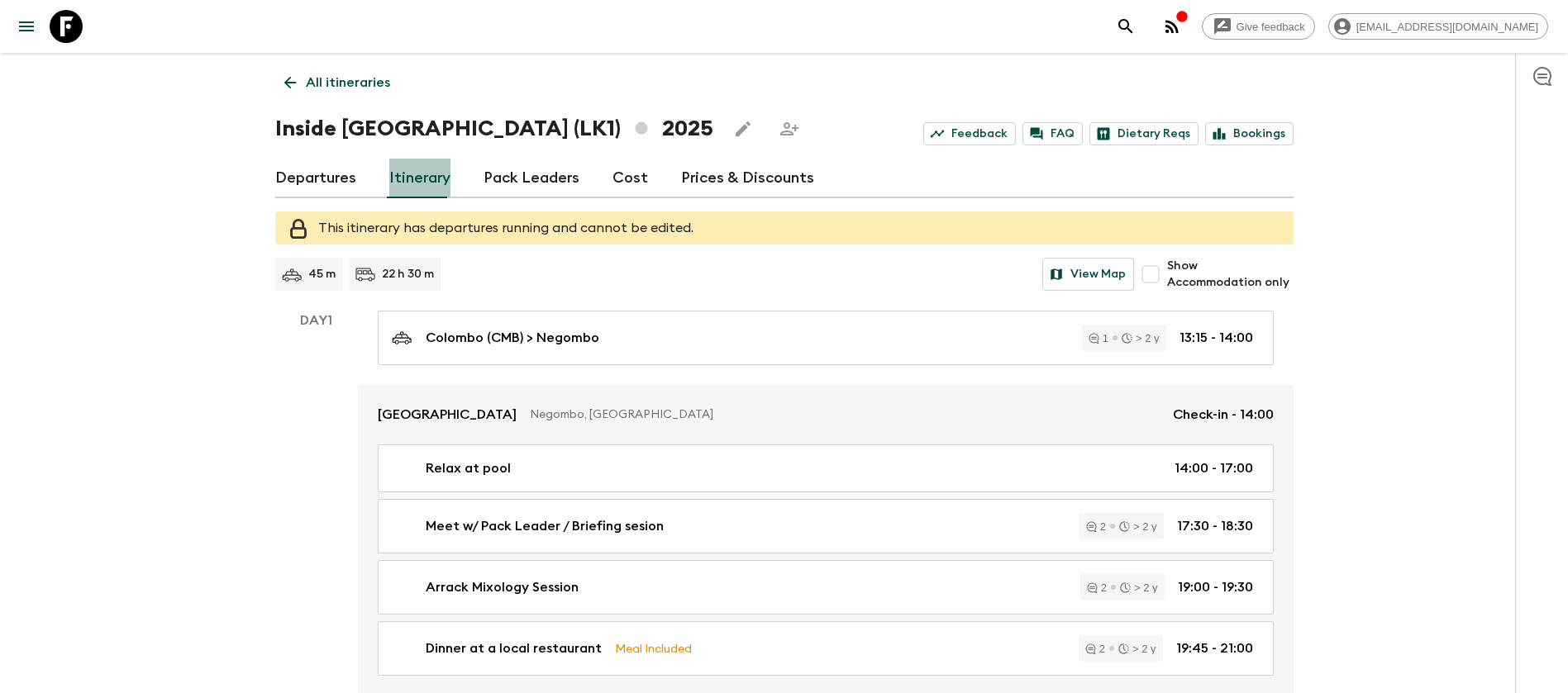
click at [415, 177] on link "Itinerary" at bounding box center [419, 178] width 62 height 40
click at [339, 178] on link "Departures" at bounding box center [315, 178] width 81 height 40
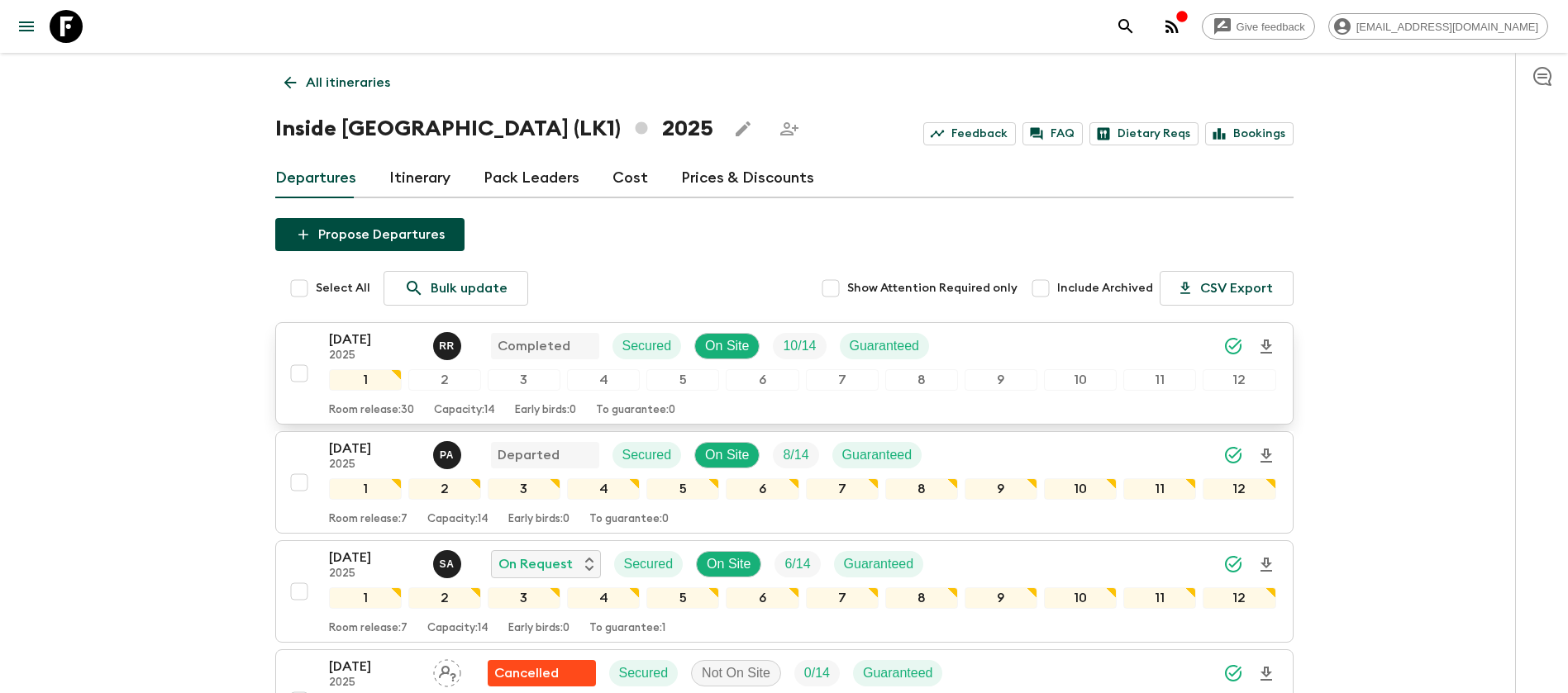
click at [362, 340] on p "[DATE]" at bounding box center [374, 340] width 91 height 20
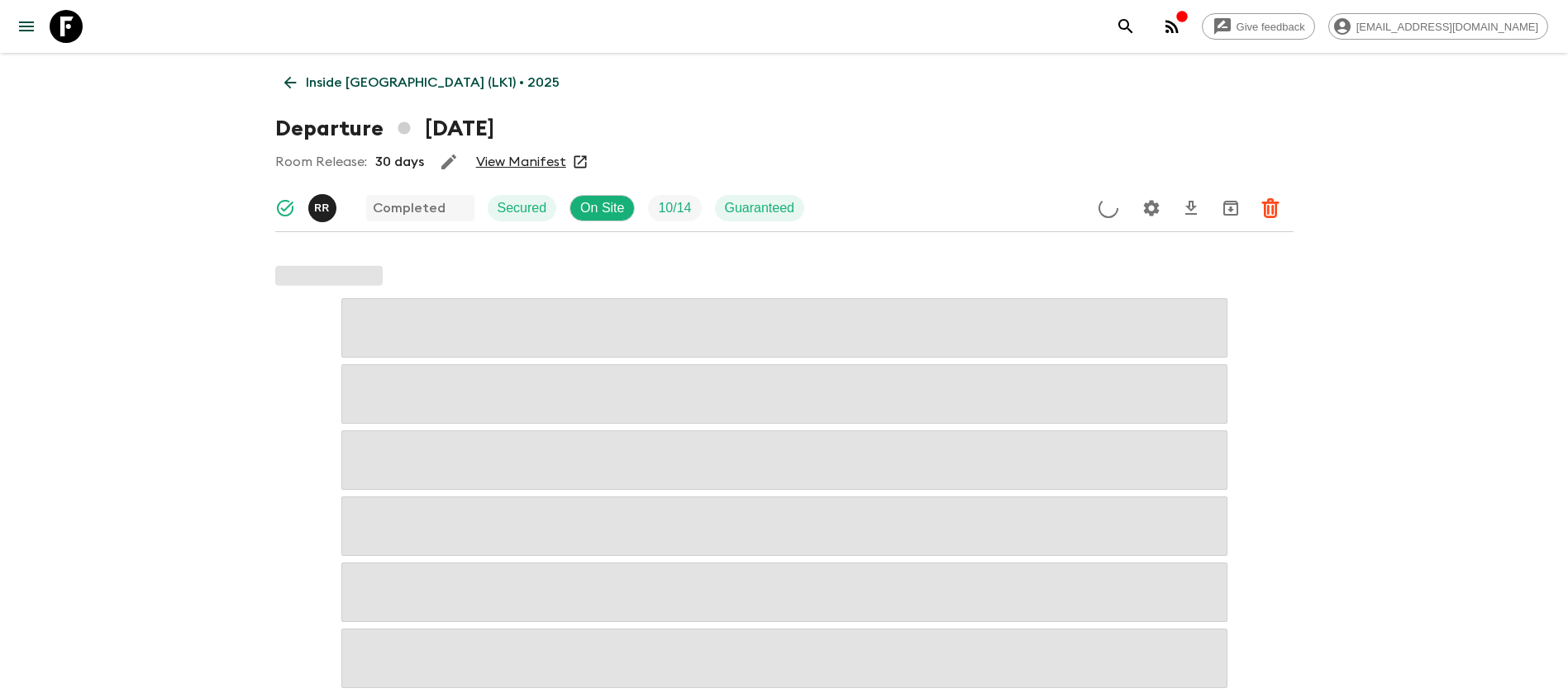
click at [515, 159] on link "View Manifest" at bounding box center [522, 161] width 90 height 16
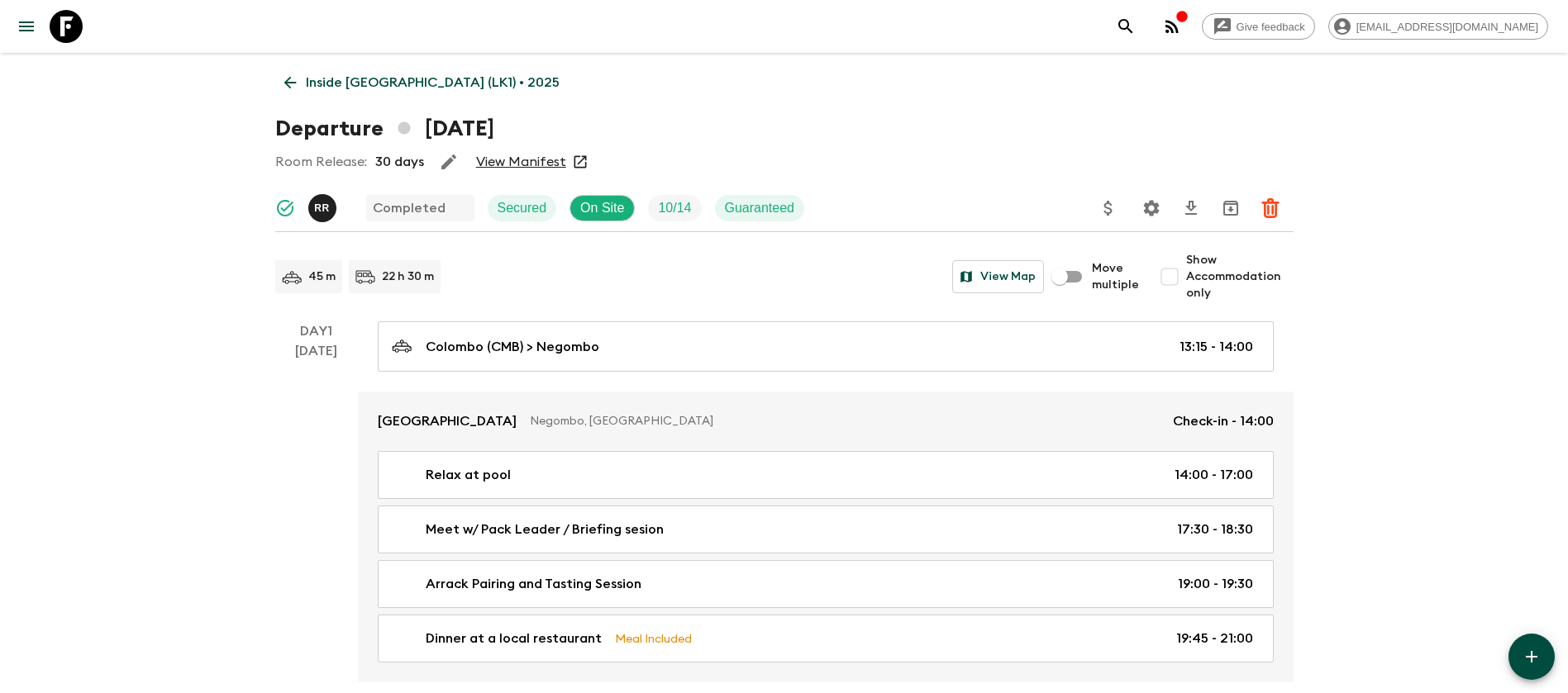
click at [78, 29] on icon at bounding box center [66, 26] width 33 height 33
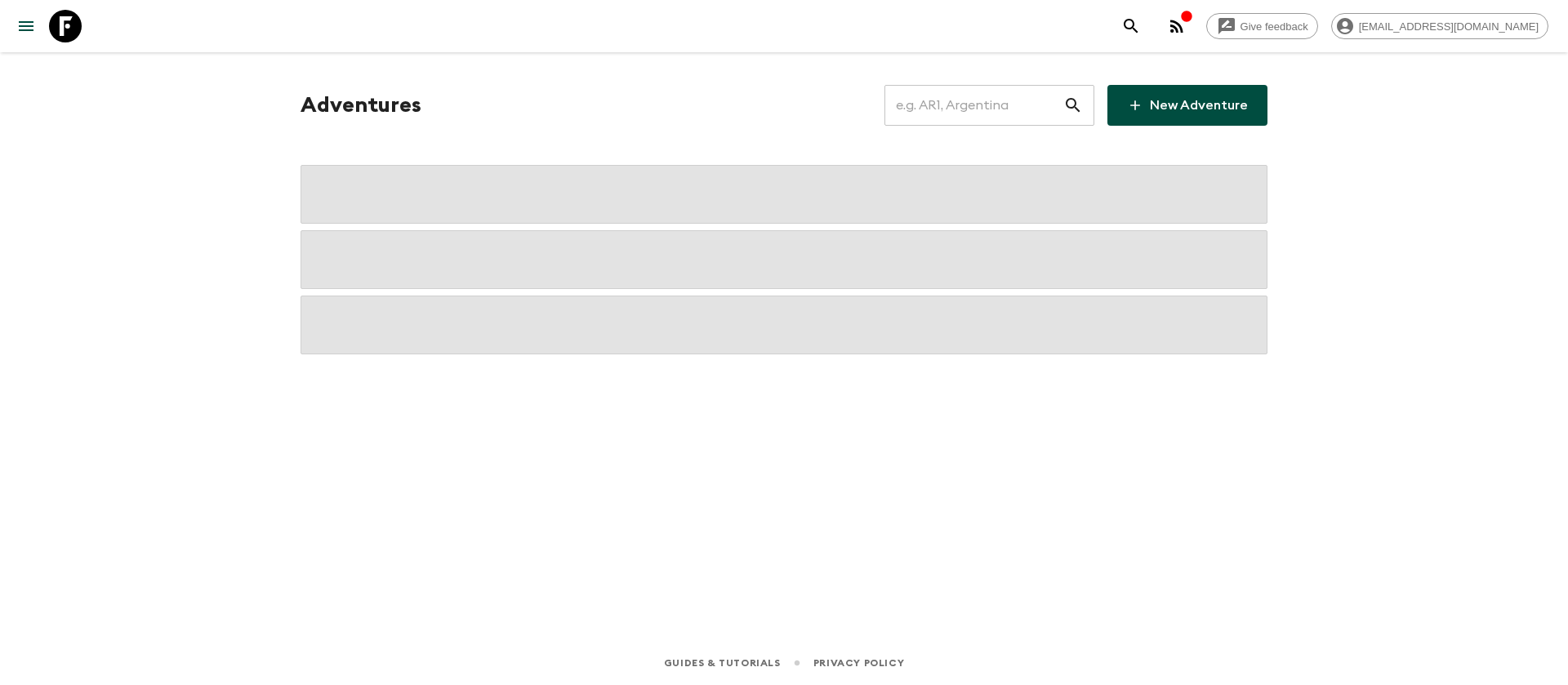
click at [995, 118] on input "text" at bounding box center [973, 104] width 179 height 45
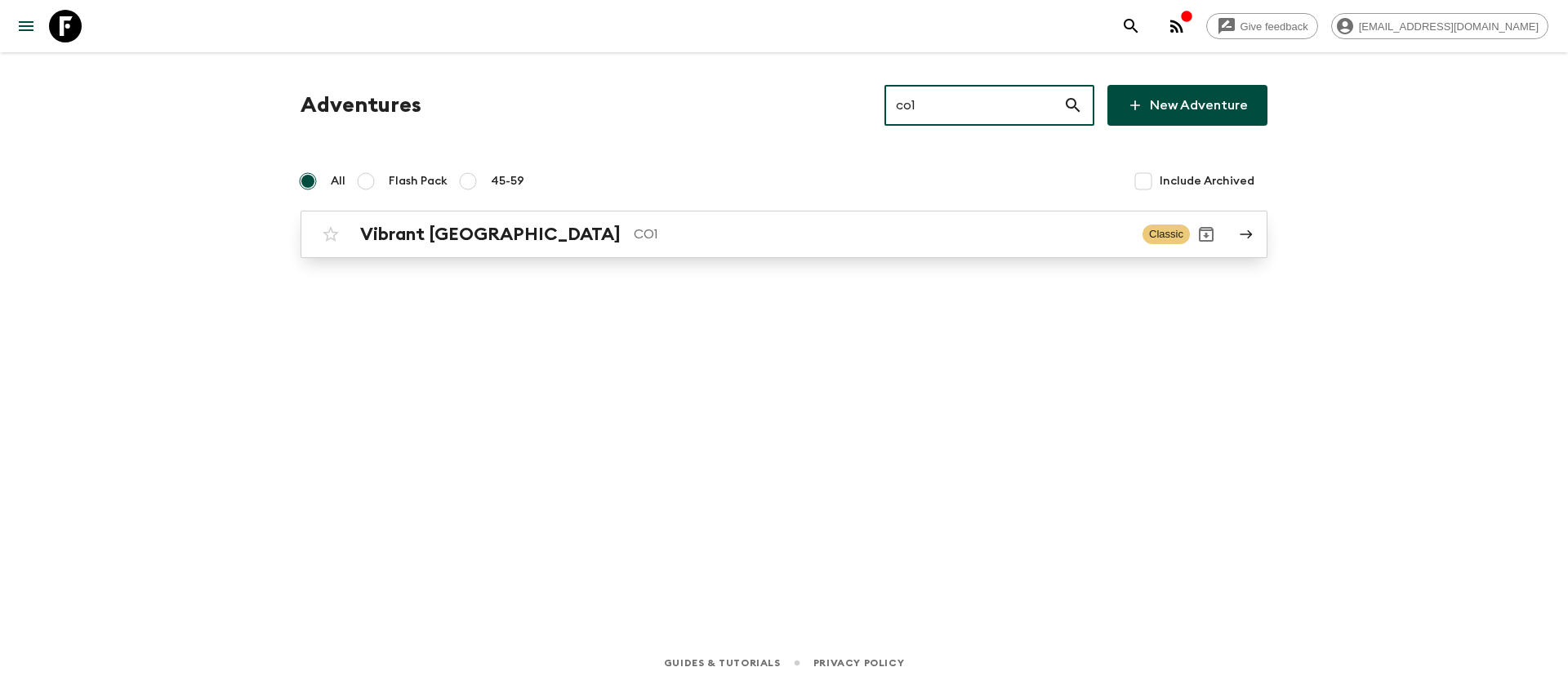
type input "co1"
click at [406, 235] on h2 "Vibrant [GEOGRAPHIC_DATA]" at bounding box center [490, 234] width 260 height 21
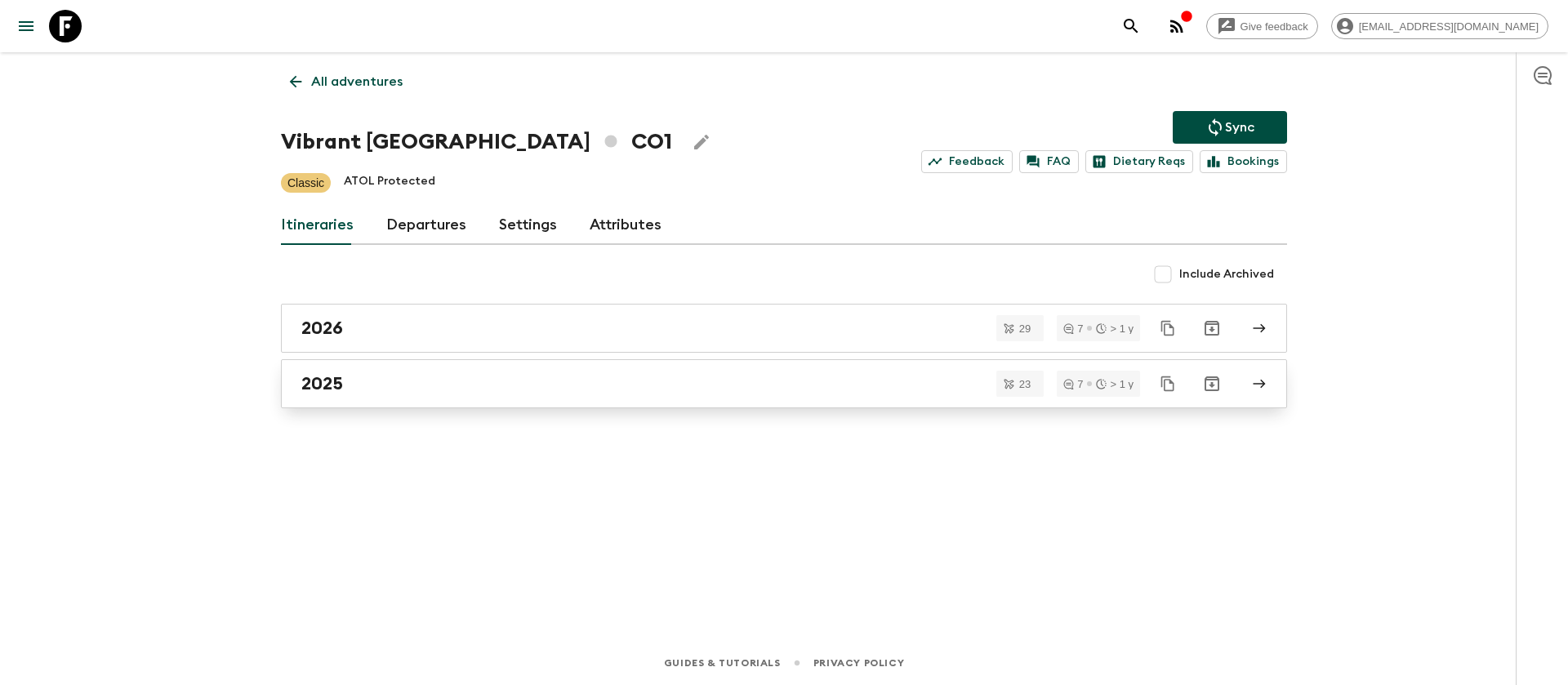
click at [333, 380] on h2 "2025" at bounding box center [322, 384] width 42 height 21
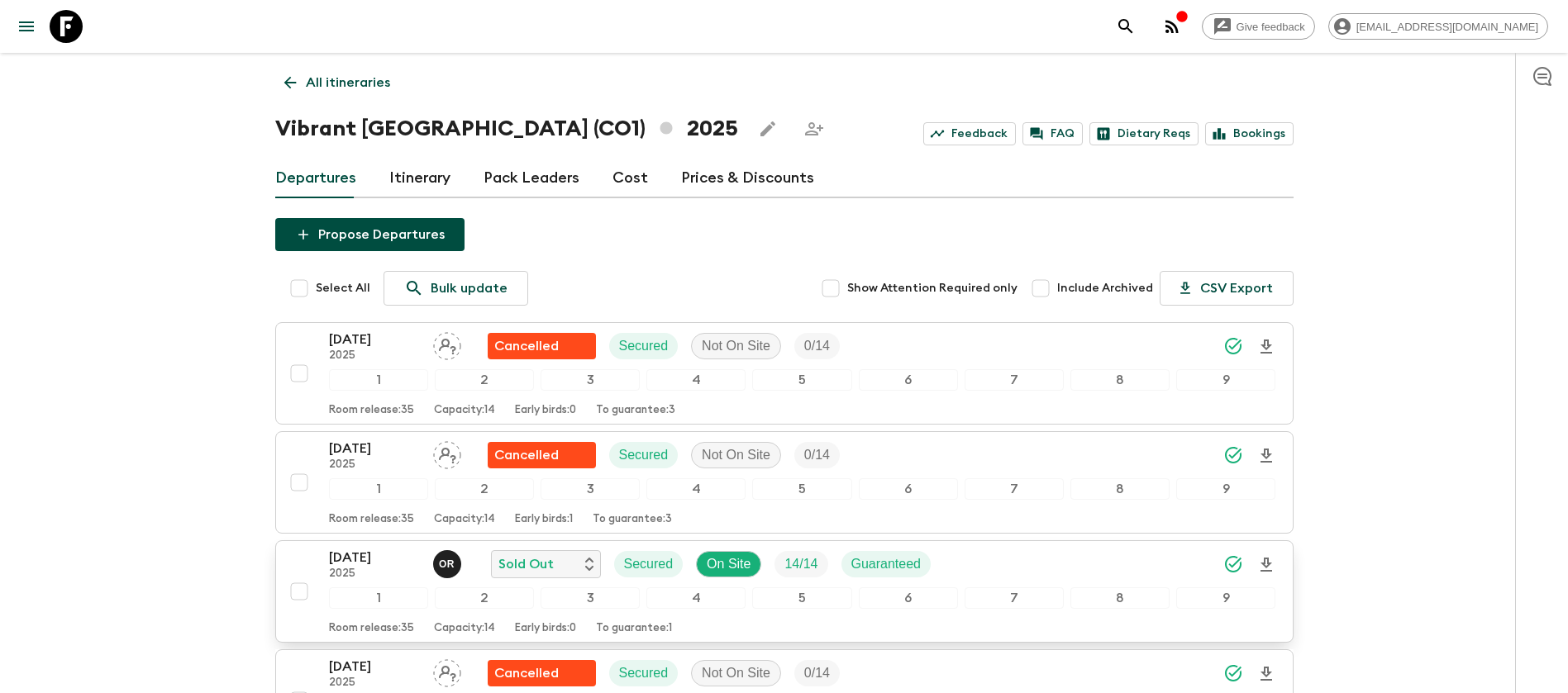
click at [339, 566] on p "[DATE]" at bounding box center [374, 558] width 91 height 20
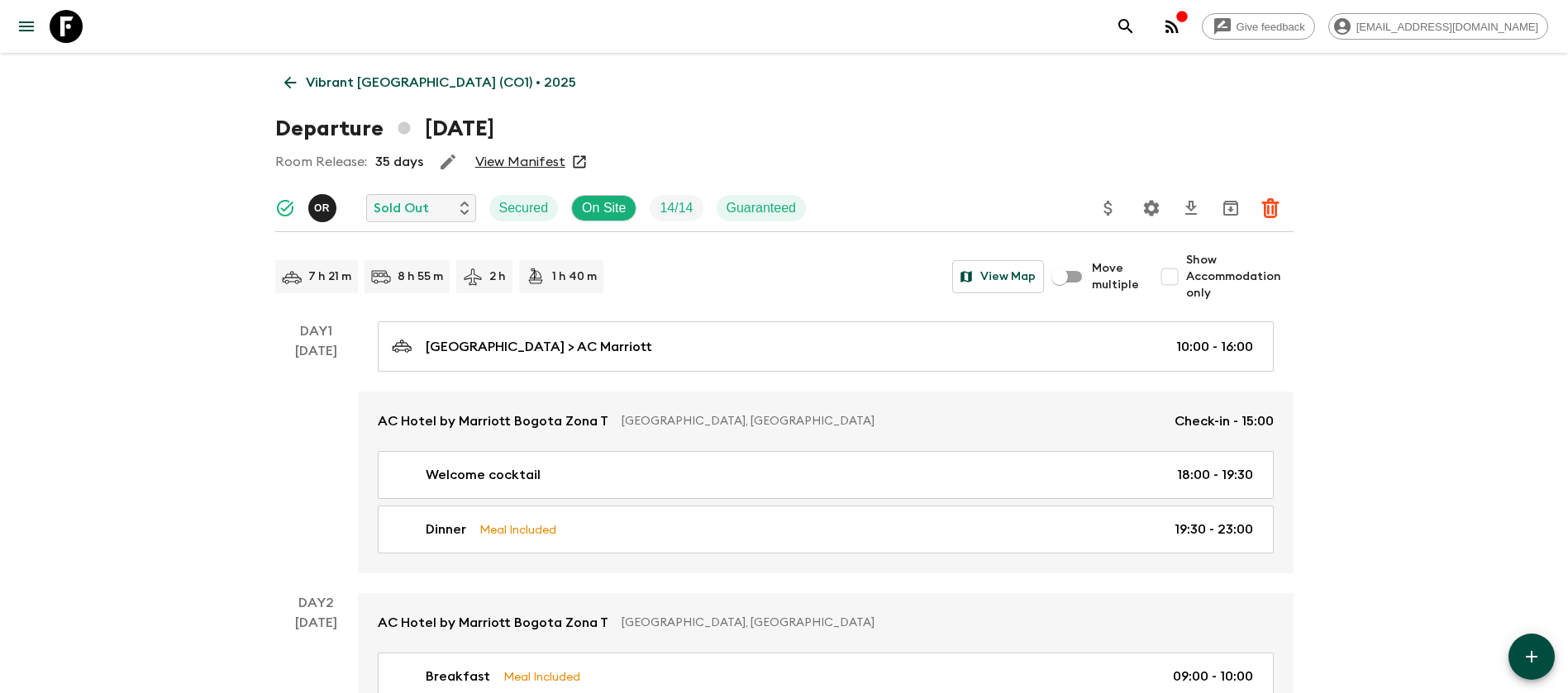
click at [523, 154] on link "View Manifest" at bounding box center [521, 161] width 90 height 16
click at [287, 81] on icon at bounding box center [289, 83] width 12 height 12
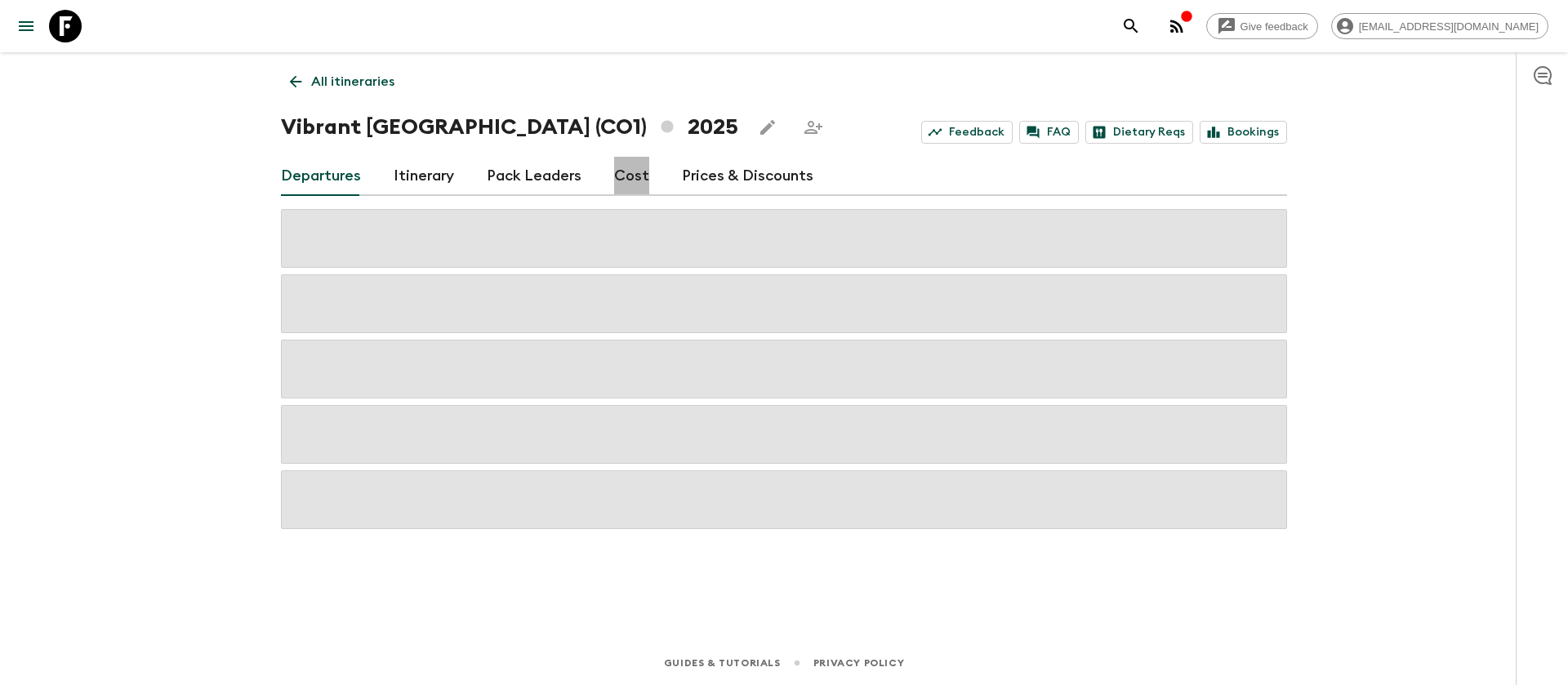
click at [632, 176] on link "Cost" at bounding box center [631, 176] width 35 height 39
